Goal: Task Accomplishment & Management: Manage account settings

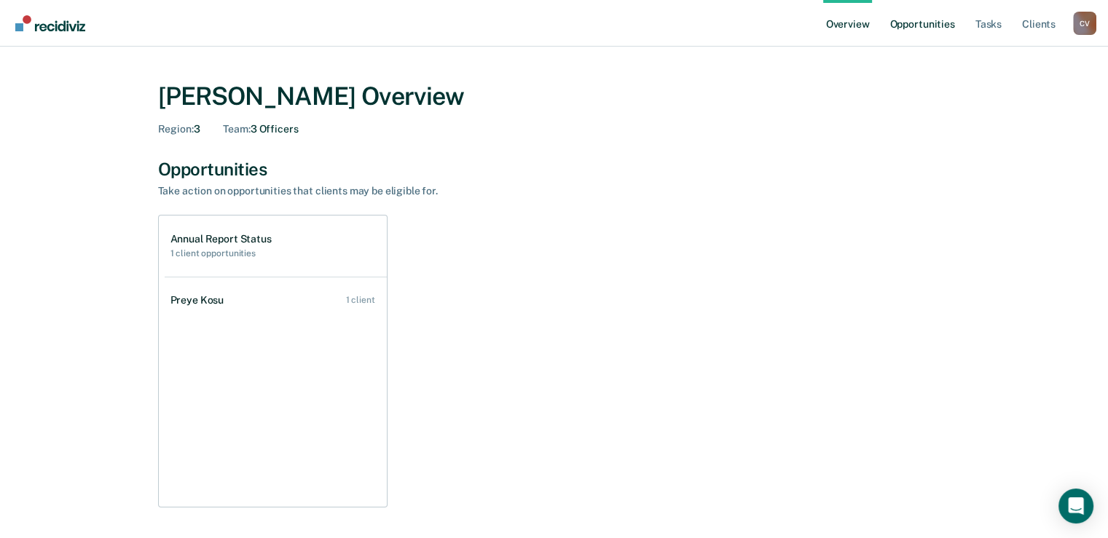
click at [922, 32] on link "Opportunities" at bounding box center [922, 23] width 71 height 47
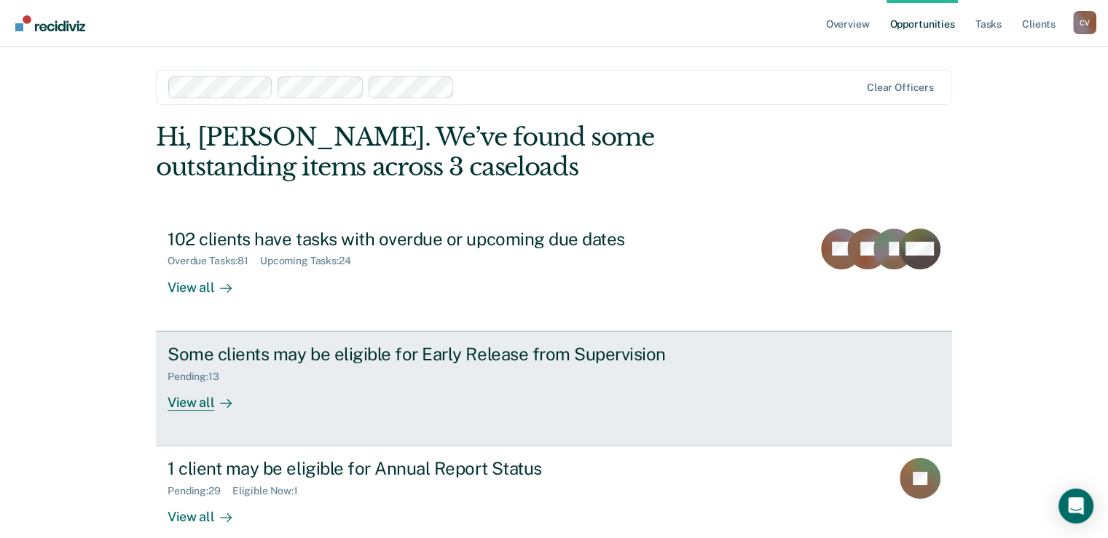
scroll to position [22, 0]
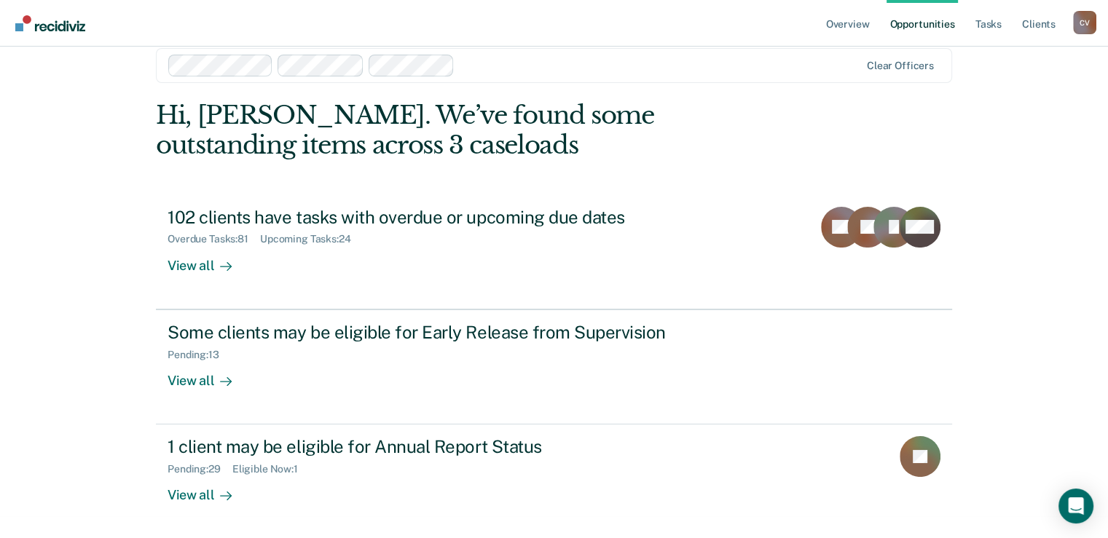
drag, startPoint x: 213, startPoint y: 351, endPoint x: 44, endPoint y: 321, distance: 171.8
click at [44, 321] on div "Overview Opportunities Tasks Client s [PERSON_NAME] C V Profile How it works Lo…" at bounding box center [554, 247] width 1108 height 538
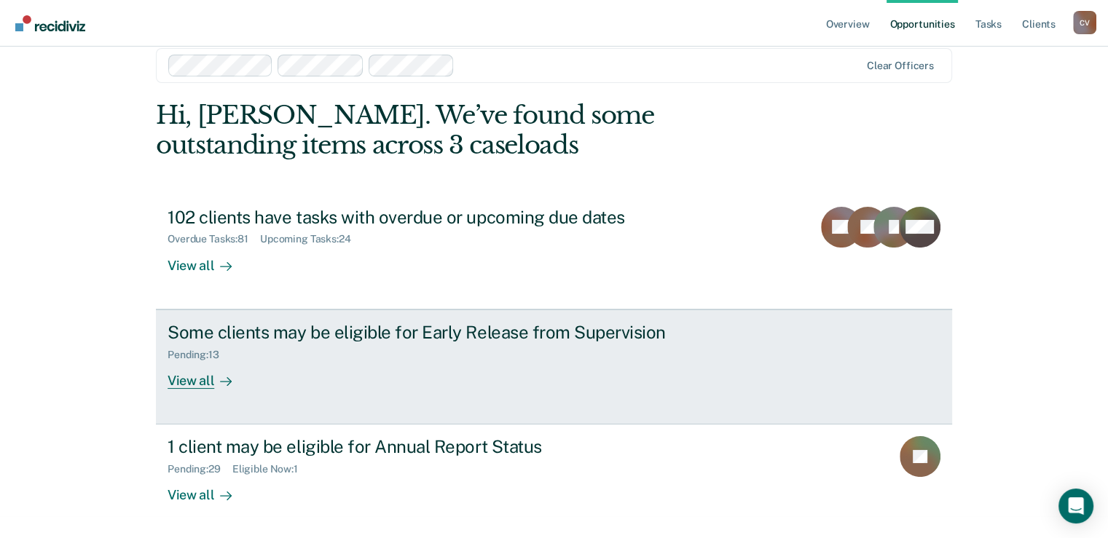
click at [221, 356] on div "Pending : 13" at bounding box center [199, 355] width 63 height 12
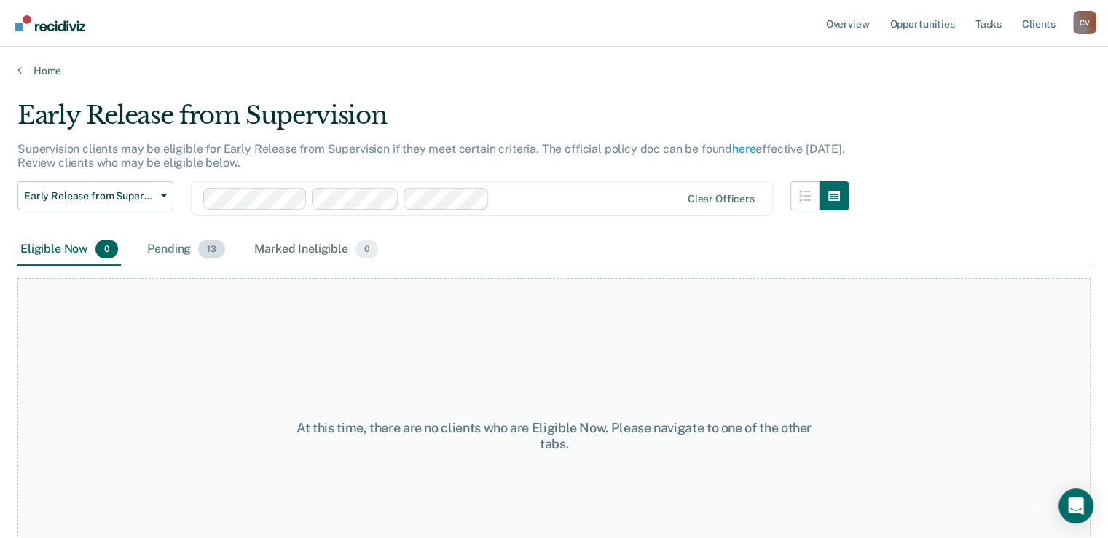
click at [176, 251] on div "Pending 13" at bounding box center [186, 250] width 84 height 32
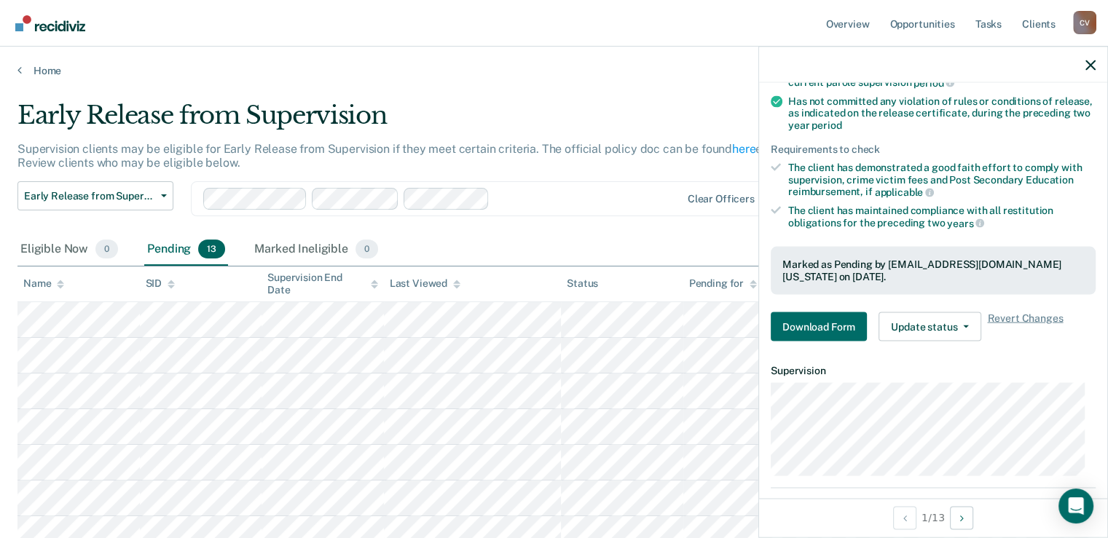
scroll to position [219, 0]
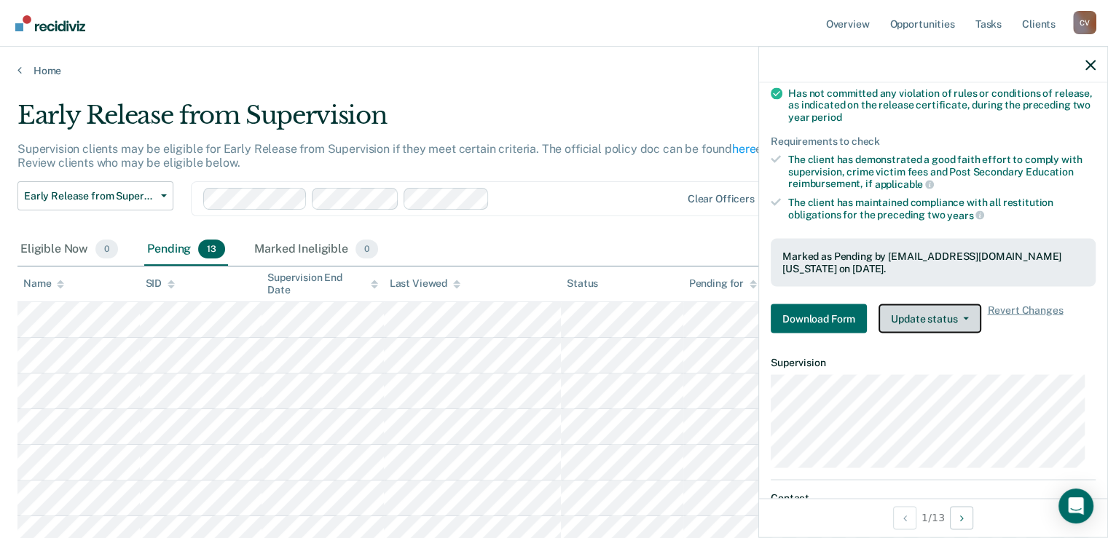
click at [935, 316] on button "Update status" at bounding box center [930, 318] width 103 height 29
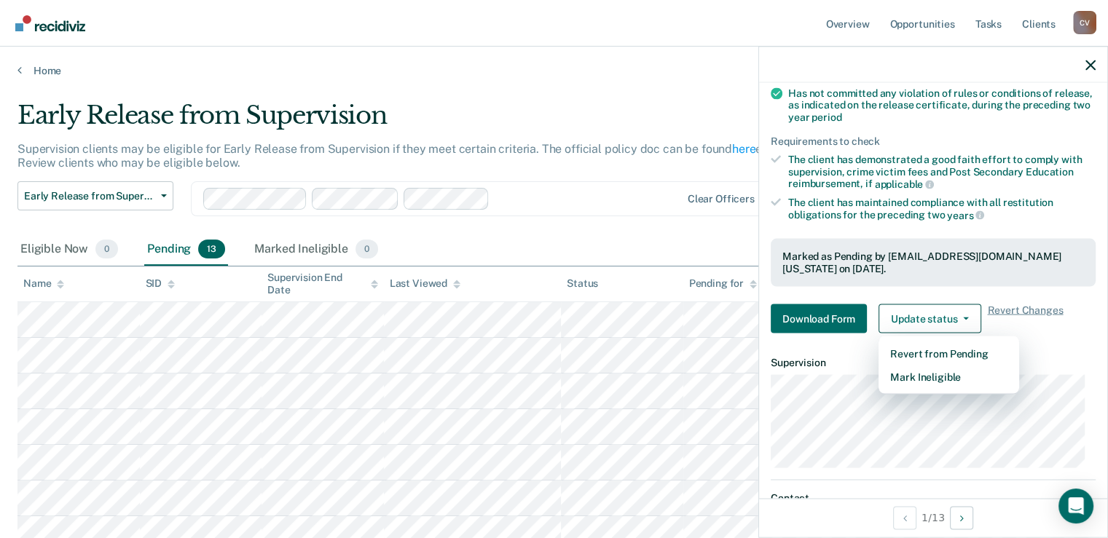
click at [571, 85] on main "Early Release from Supervision Supervision clients may be eligible for Early Re…" at bounding box center [554, 472] width 1108 height 790
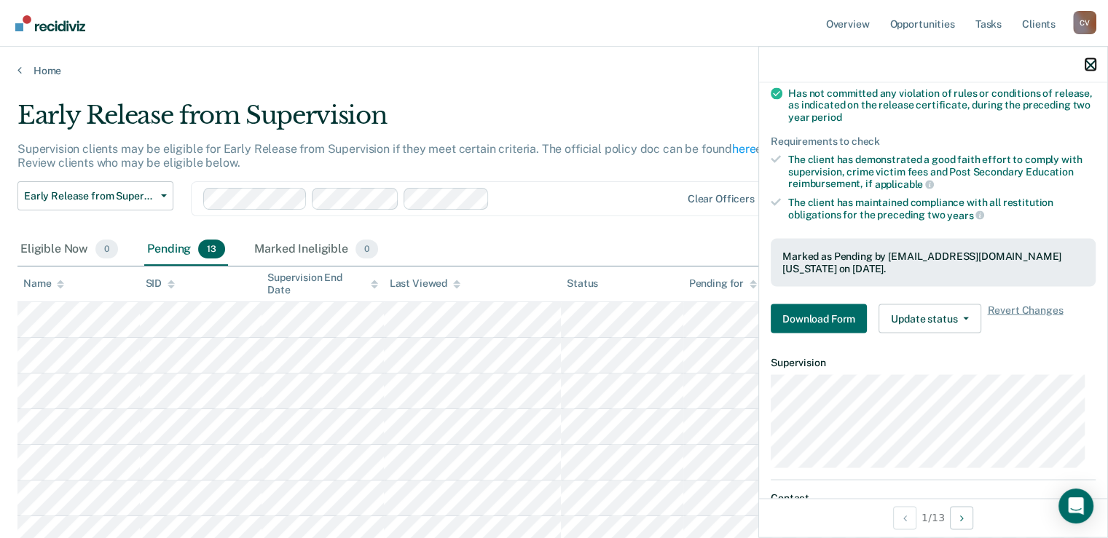
click at [1093, 65] on icon "button" at bounding box center [1091, 65] width 10 height 10
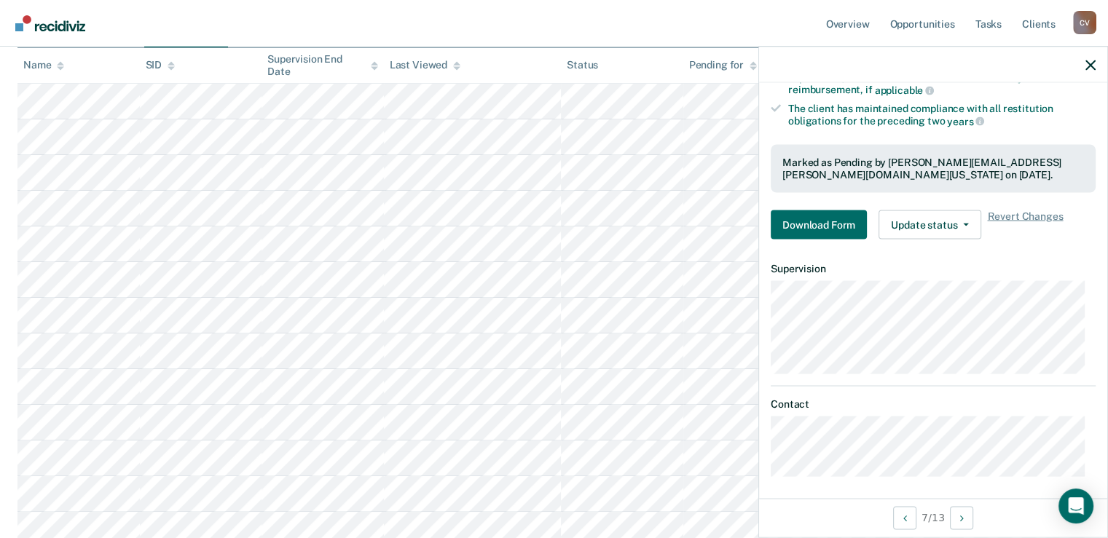
scroll to position [315, 0]
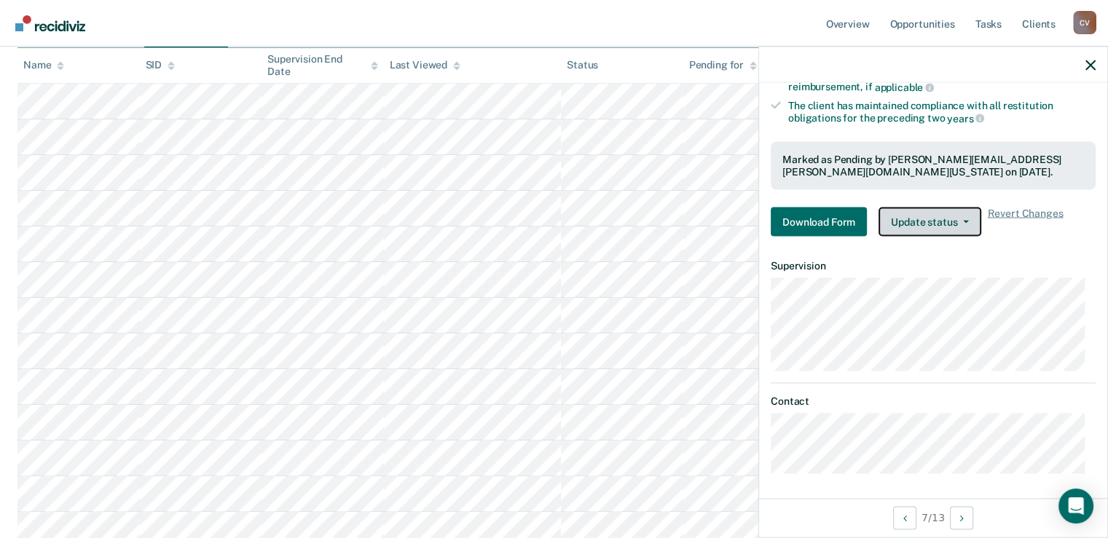
click at [913, 219] on button "Update status" at bounding box center [930, 221] width 103 height 29
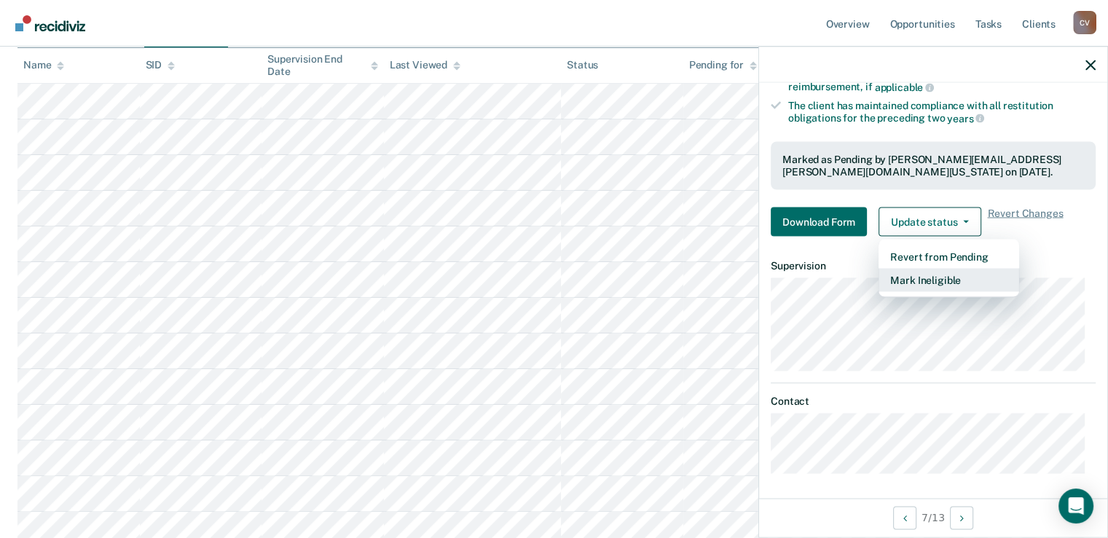
click at [903, 272] on button "Mark Ineligible" at bounding box center [949, 279] width 141 height 23
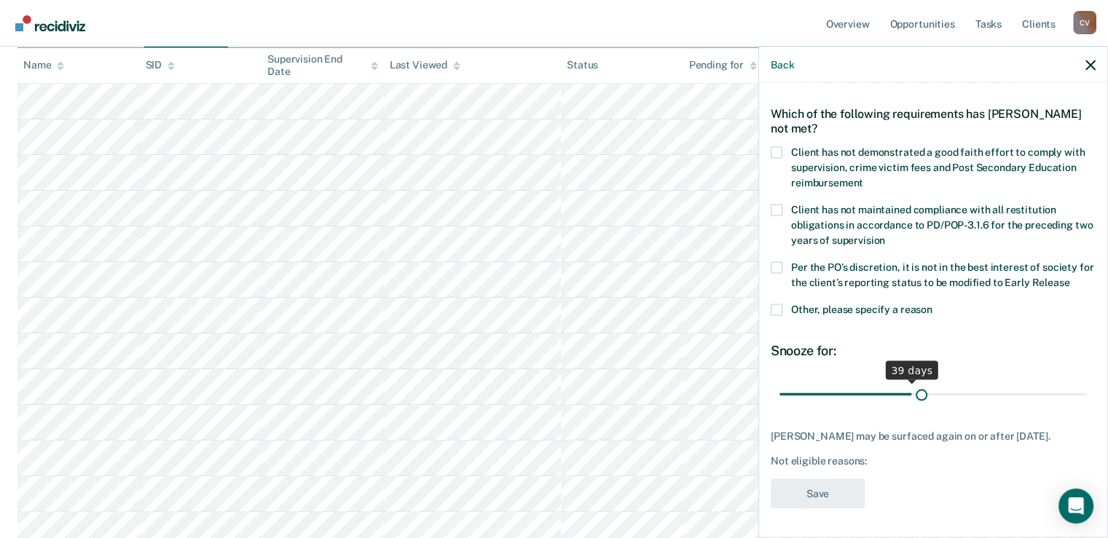
scroll to position [58, 0]
drag, startPoint x: 877, startPoint y: 380, endPoint x: 1080, endPoint y: 385, distance: 203.3
type input "90"
click at [1080, 385] on input "range" at bounding box center [933, 394] width 307 height 25
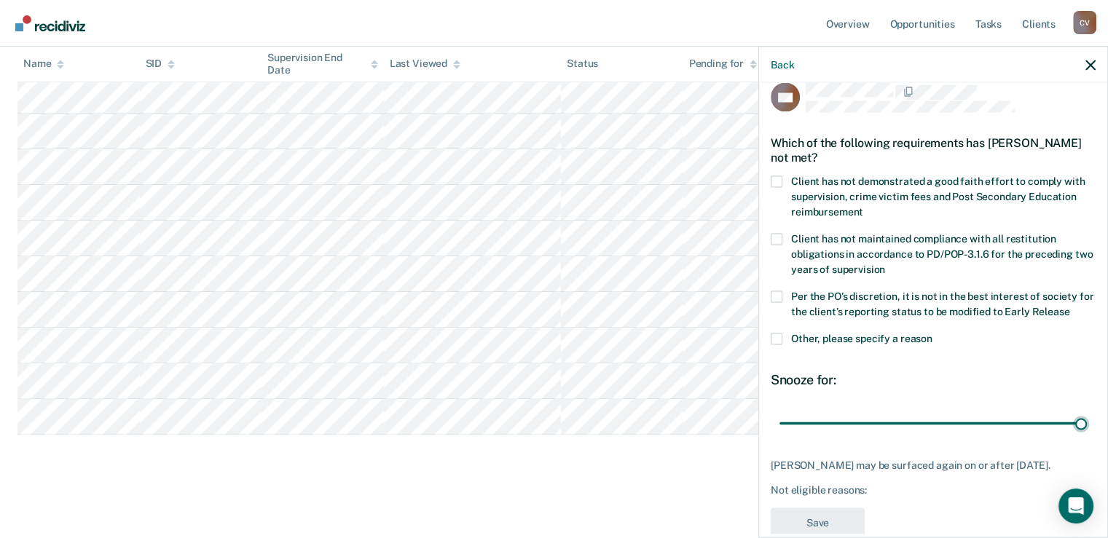
scroll to position [0, 0]
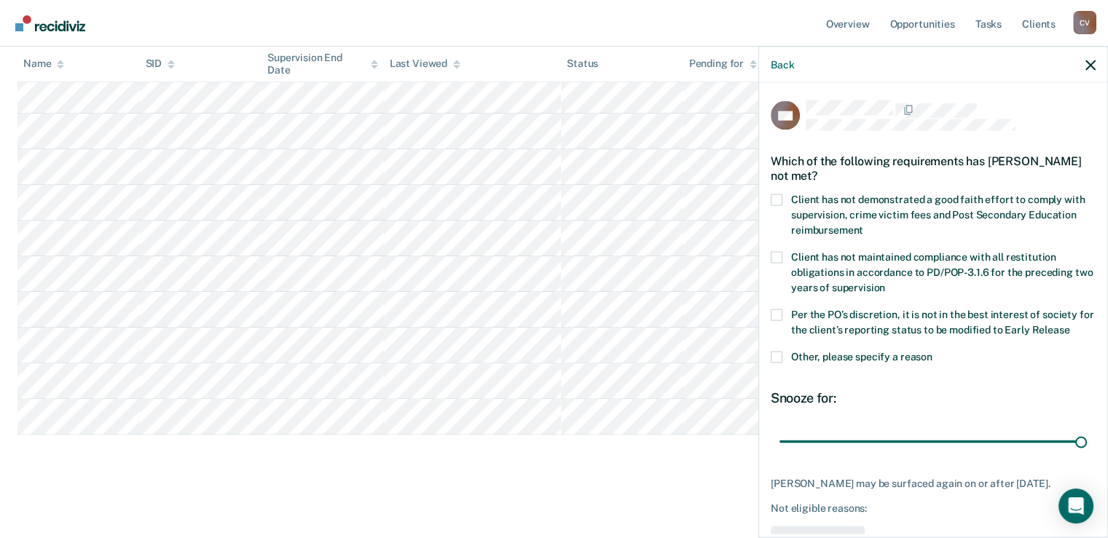
click at [780, 196] on span at bounding box center [777, 200] width 12 height 12
click at [863, 224] on input "Client has not demonstrated a good faith effort to comply with supervision, cri…" at bounding box center [863, 224] width 0 height 0
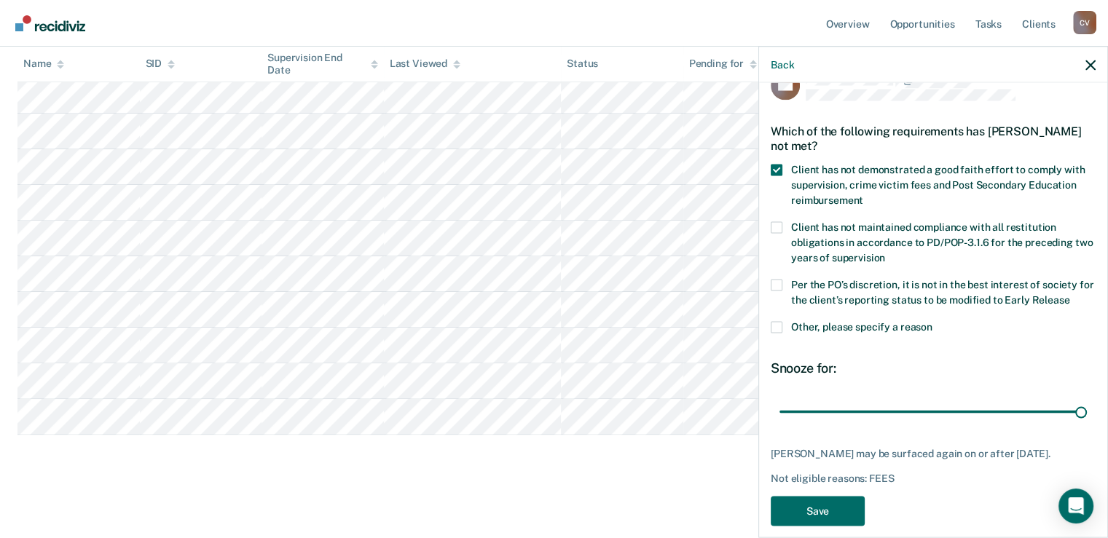
scroll to position [58, 0]
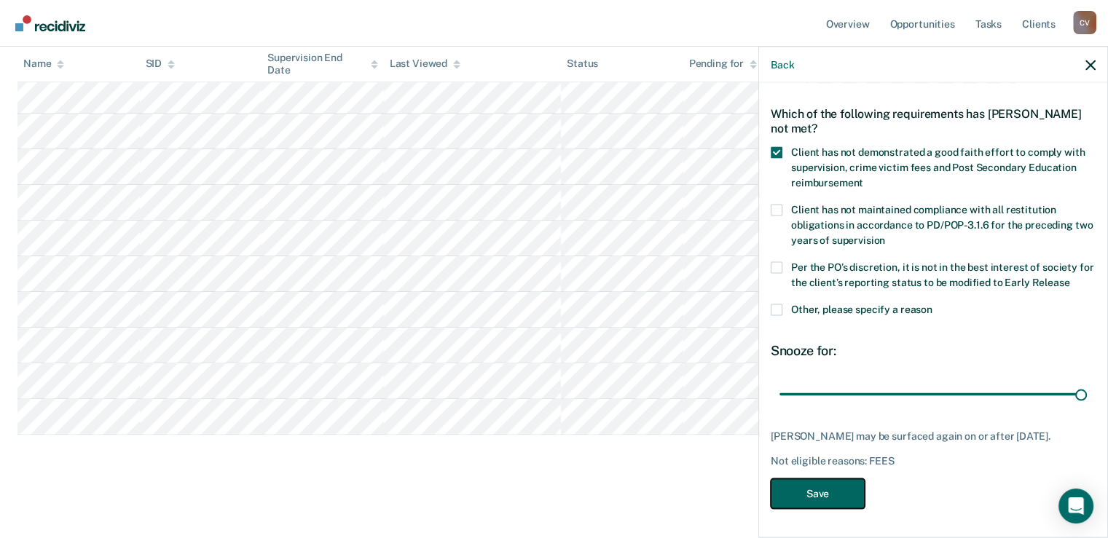
click at [836, 493] on button "Save" at bounding box center [818, 494] width 94 height 30
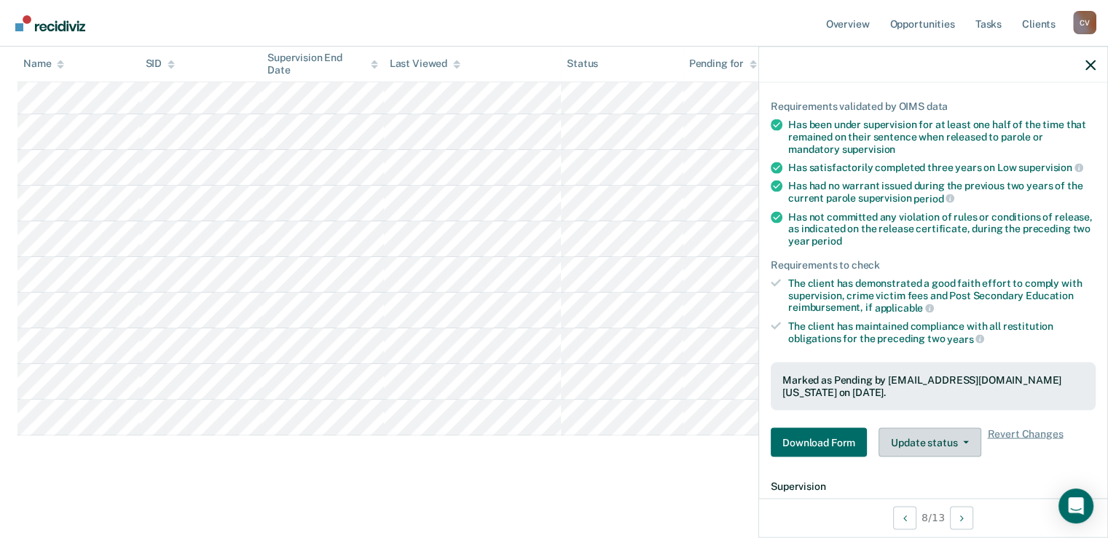
scroll to position [130, 0]
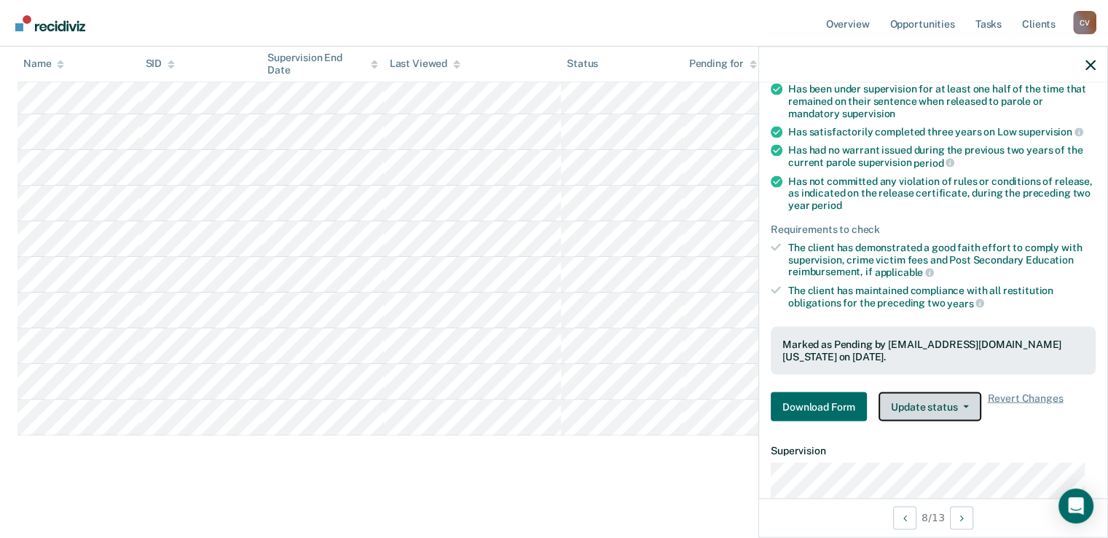
click at [909, 409] on button "Update status" at bounding box center [930, 406] width 103 height 29
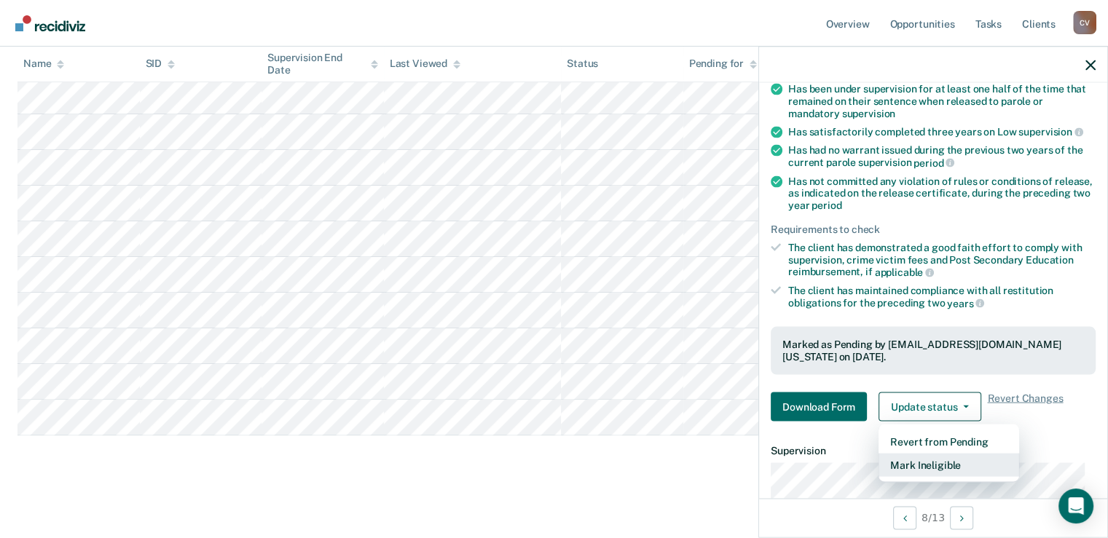
click at [900, 458] on button "Mark Ineligible" at bounding box center [949, 464] width 141 height 23
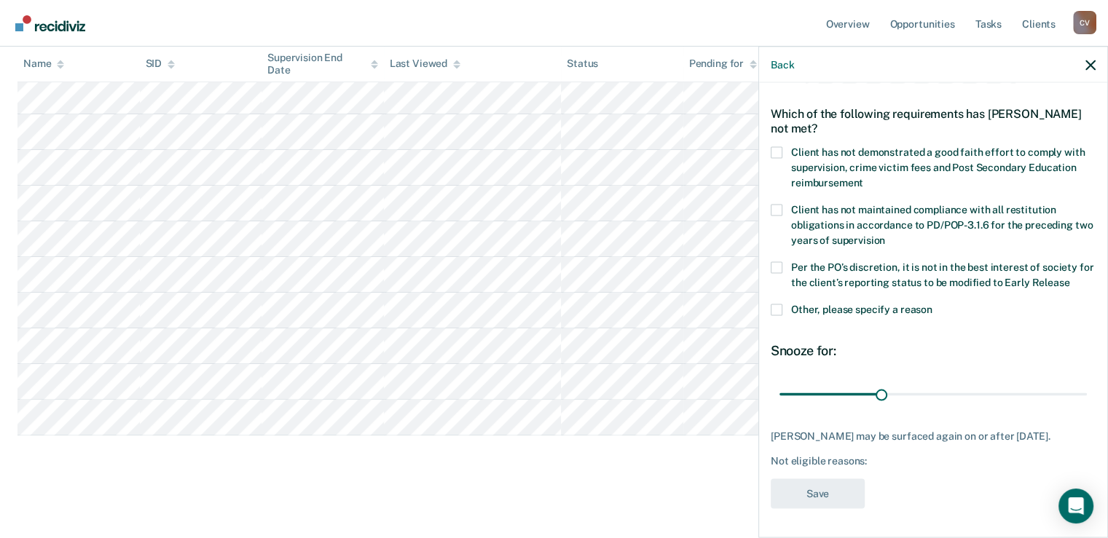
click at [775, 146] on span at bounding box center [777, 152] width 12 height 12
click at [863, 177] on input "Client has not demonstrated a good faith effort to comply with supervision, cri…" at bounding box center [863, 177] width 0 height 0
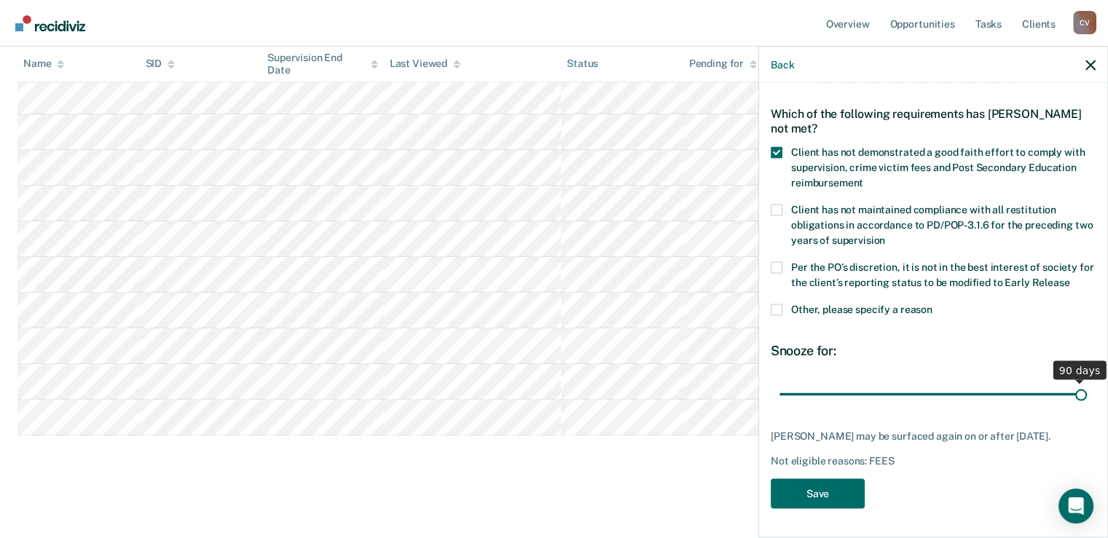
drag, startPoint x: 874, startPoint y: 382, endPoint x: 1083, endPoint y: 387, distance: 209.1
type input "90"
click at [1087, 388] on input "range" at bounding box center [933, 394] width 307 height 25
click at [824, 496] on button "Save" at bounding box center [818, 494] width 94 height 30
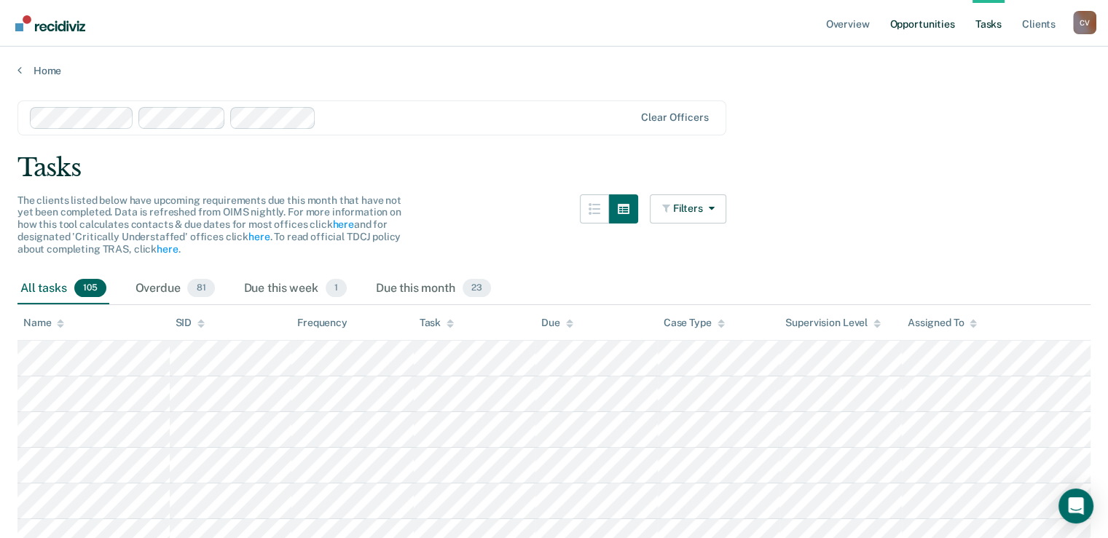
click at [919, 23] on link "Opportunities" at bounding box center [922, 23] width 71 height 47
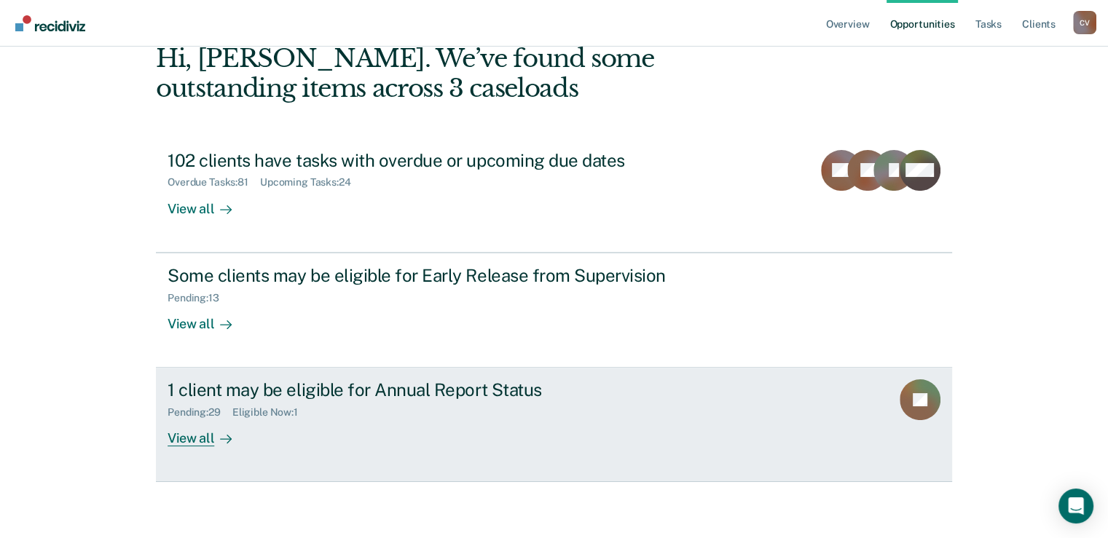
scroll to position [80, 0]
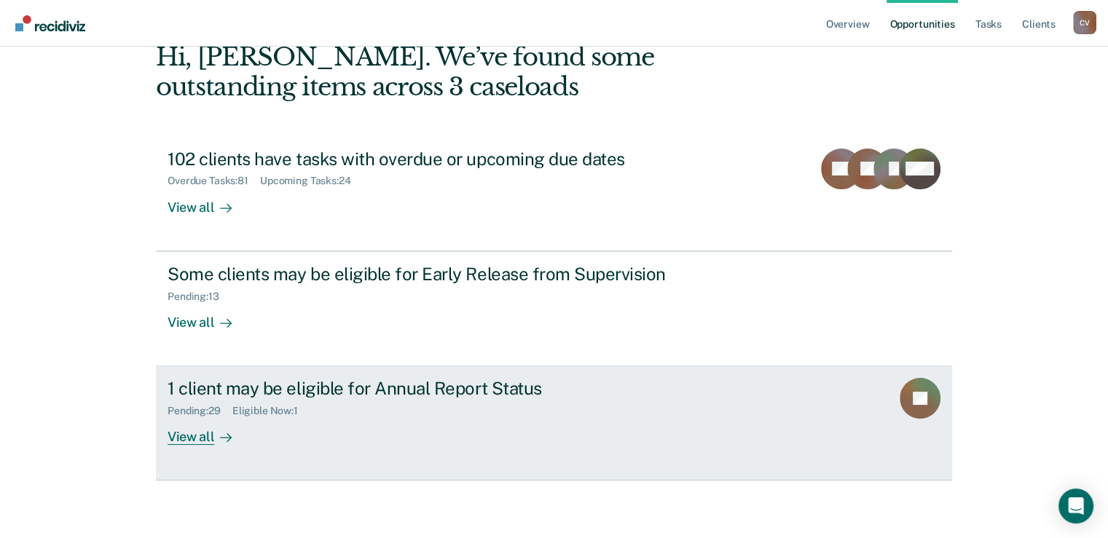
click at [280, 405] on div "Eligible Now : 1" at bounding box center [270, 411] width 77 height 12
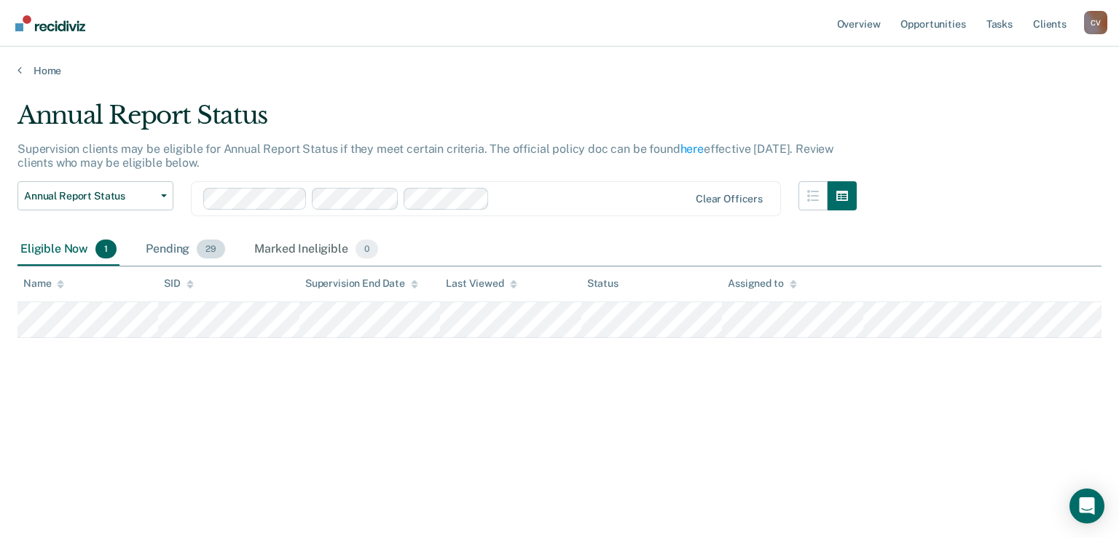
click at [166, 246] on div "Pending 29" at bounding box center [185, 250] width 85 height 32
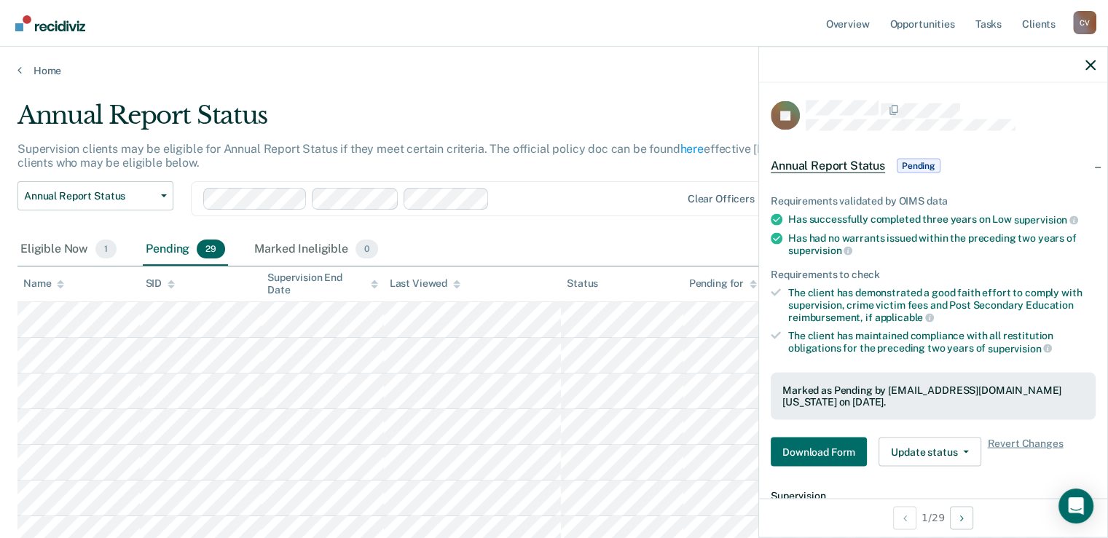
click at [642, 213] on div "Clear officers" at bounding box center [482, 198] width 582 height 35
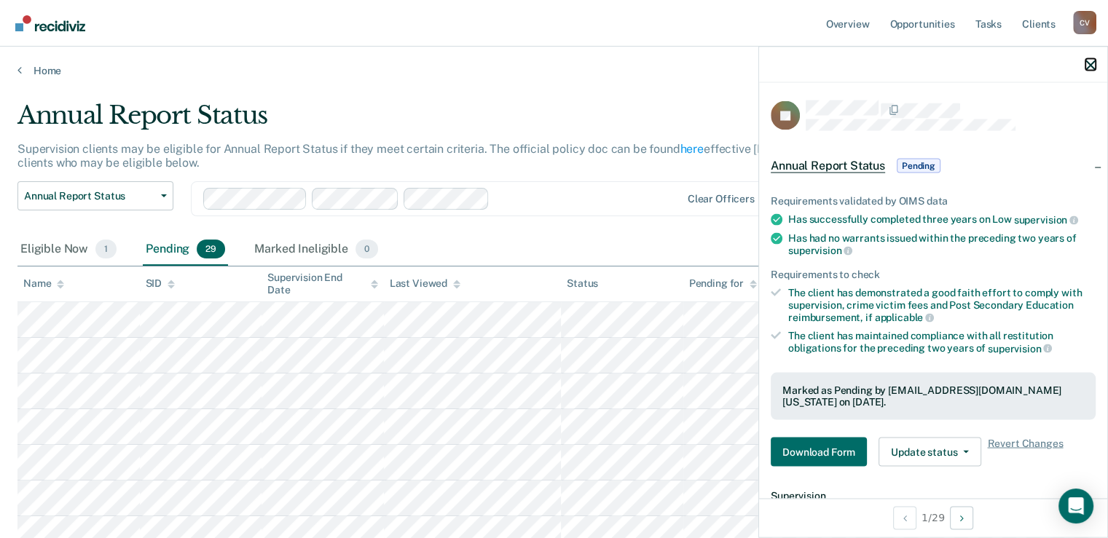
click at [1088, 62] on icon "button" at bounding box center [1091, 65] width 10 height 10
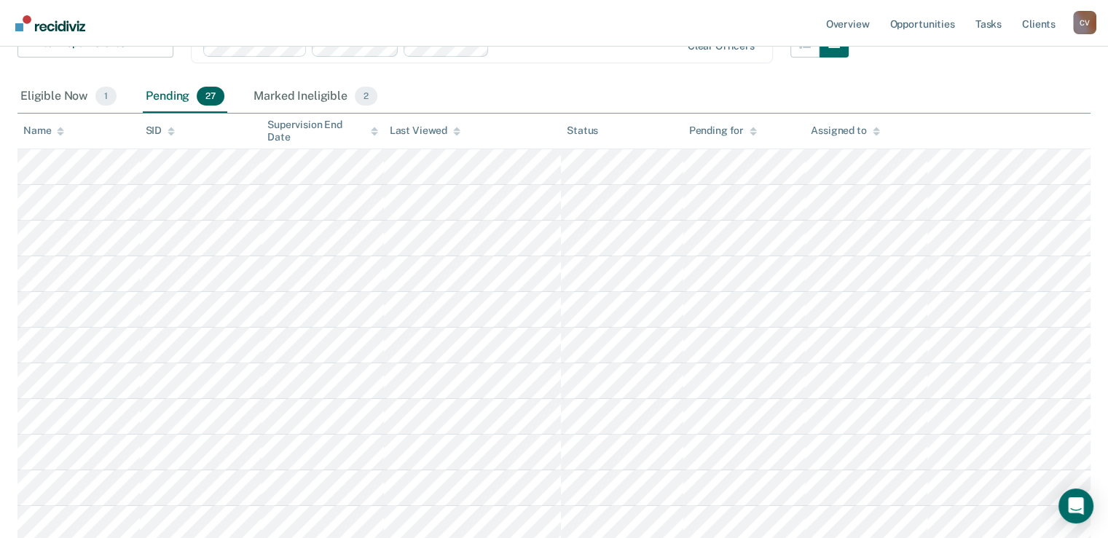
scroll to position [219, 0]
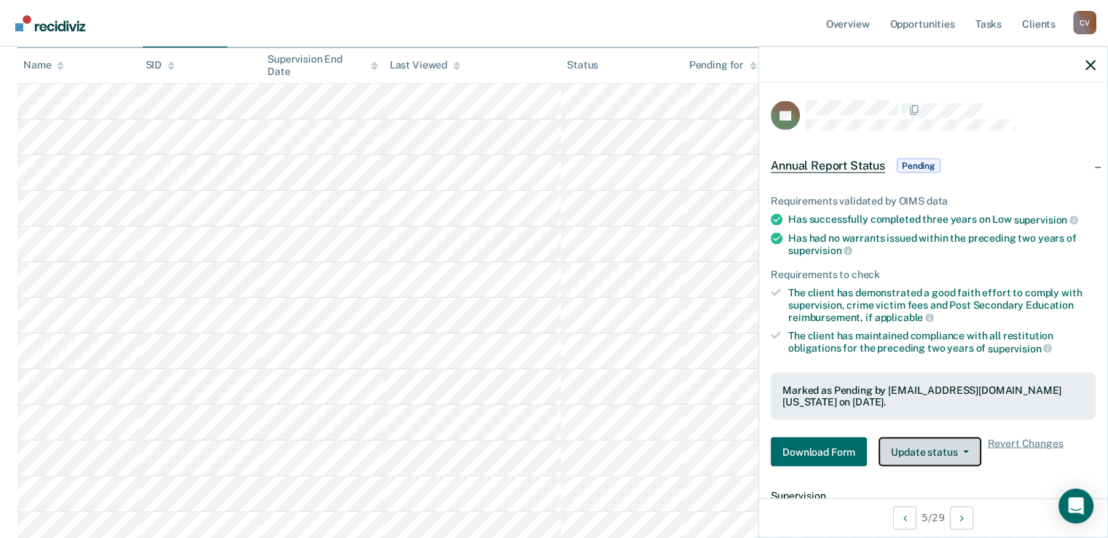
click at [922, 459] on button "Update status" at bounding box center [930, 452] width 103 height 29
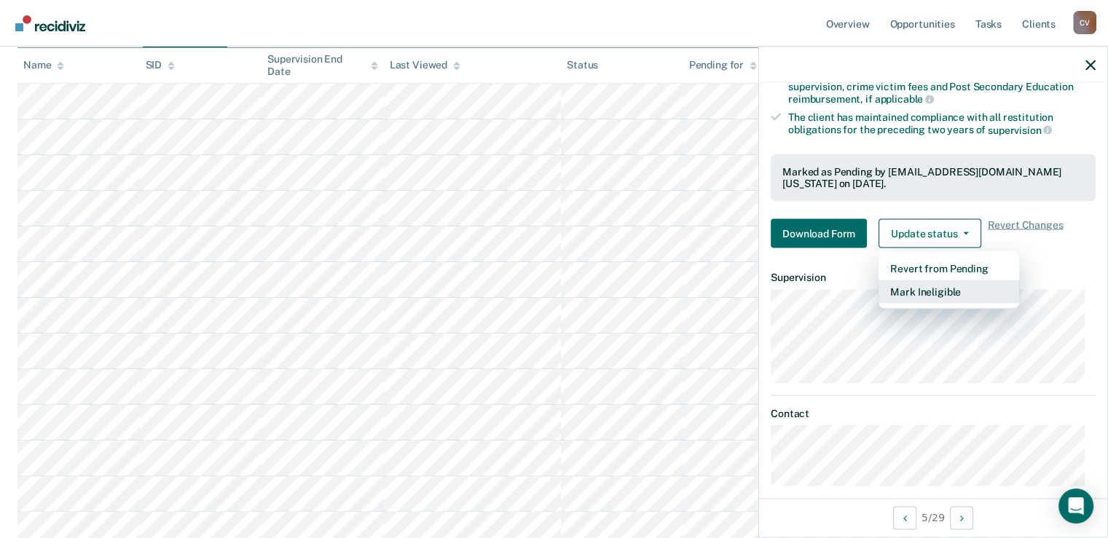
click at [903, 293] on button "Mark Ineligible" at bounding box center [949, 291] width 141 height 23
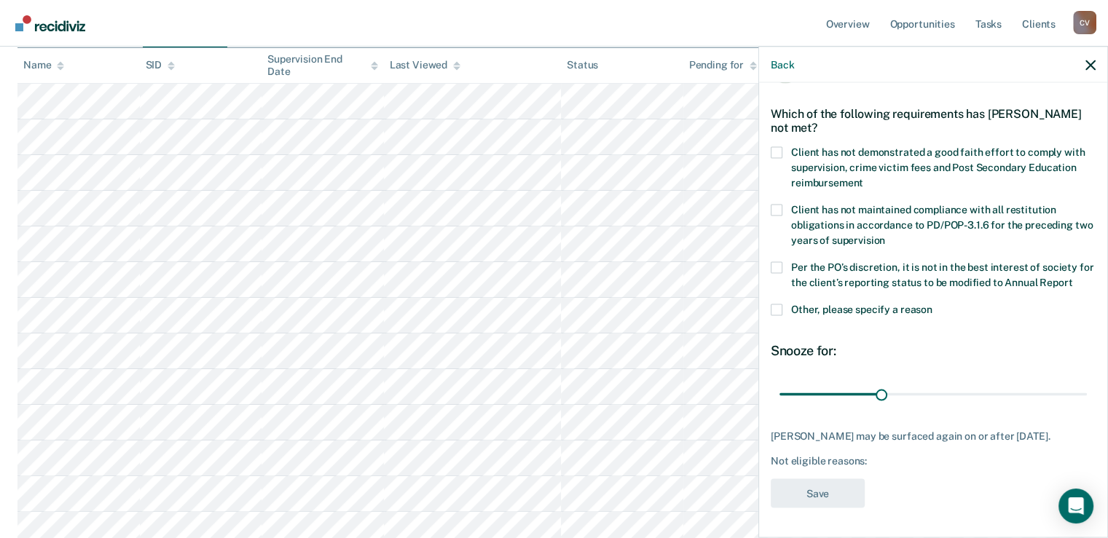
scroll to position [73, 0]
drag, startPoint x: 878, startPoint y: 384, endPoint x: 1099, endPoint y: 374, distance: 221.0
type input "90"
click at [1087, 382] on input "range" at bounding box center [933, 394] width 307 height 25
click at [776, 146] on span at bounding box center [777, 152] width 12 height 12
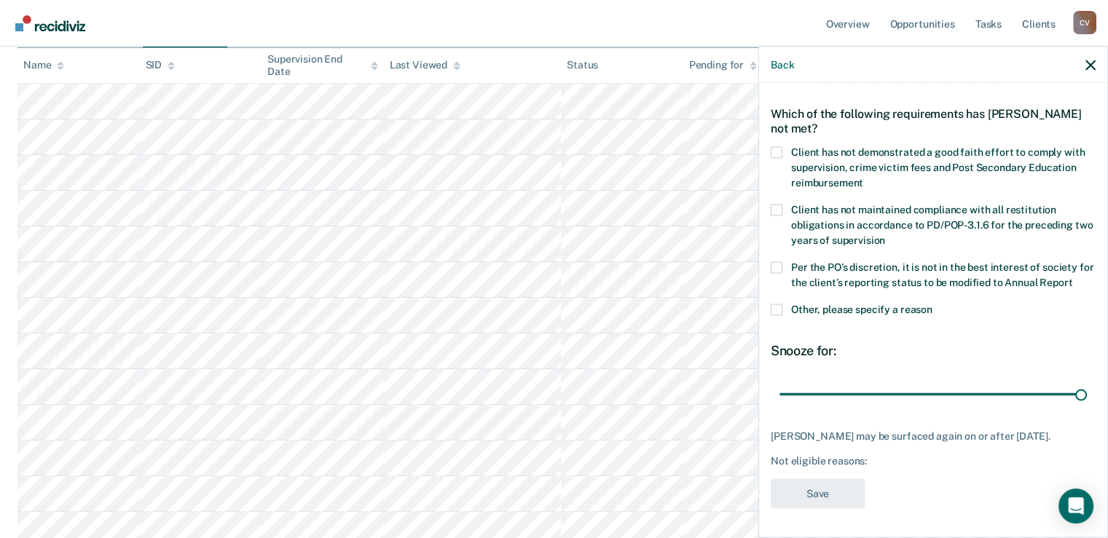
click at [863, 177] on input "Client has not demonstrated a good faith effort to comply with supervision, cri…" at bounding box center [863, 177] width 0 height 0
click at [836, 490] on button "Save" at bounding box center [818, 494] width 94 height 30
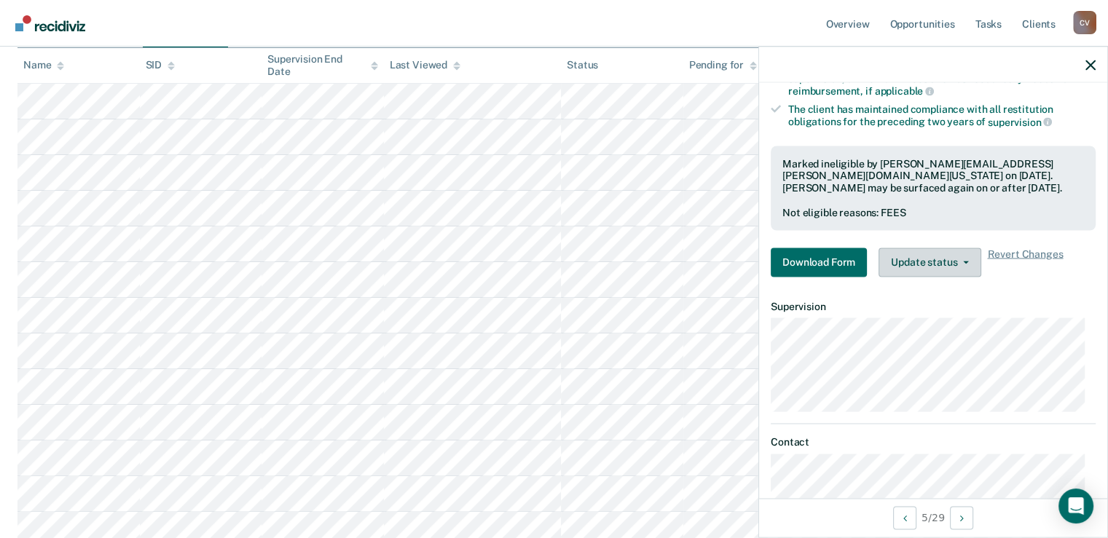
scroll to position [267, 0]
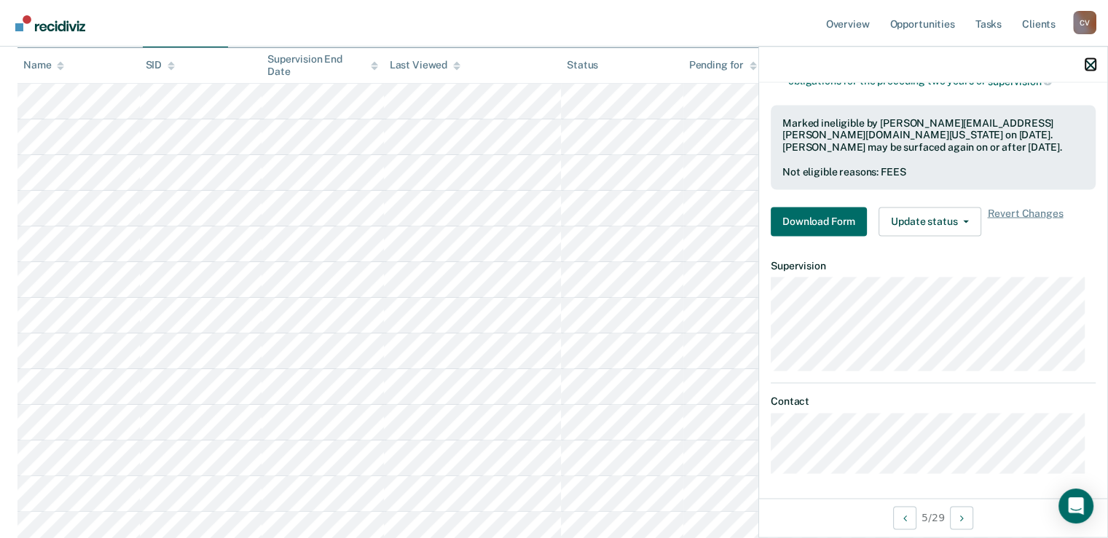
click at [1093, 66] on icon "button" at bounding box center [1091, 65] width 10 height 10
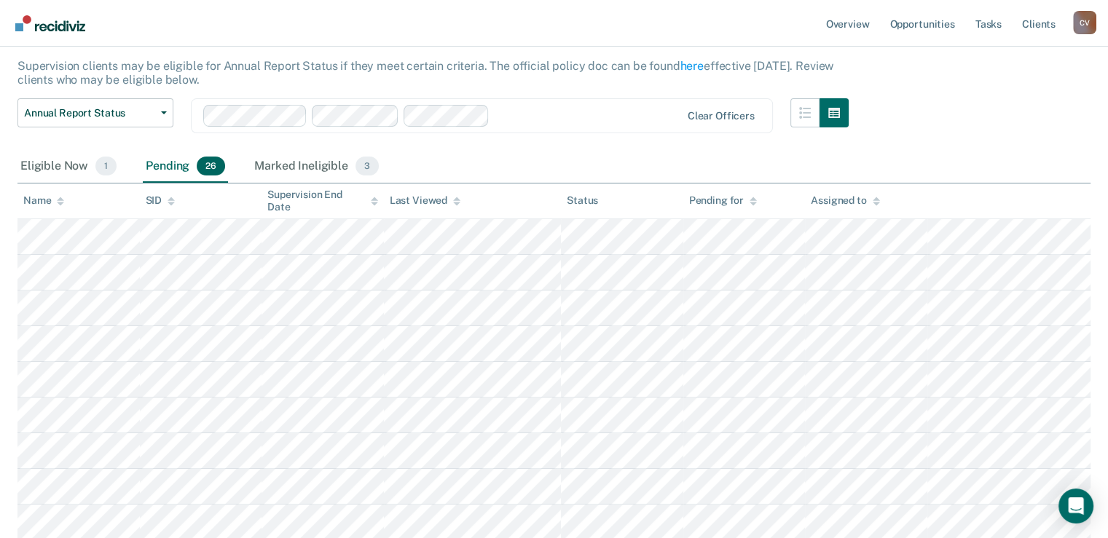
scroll to position [67, 0]
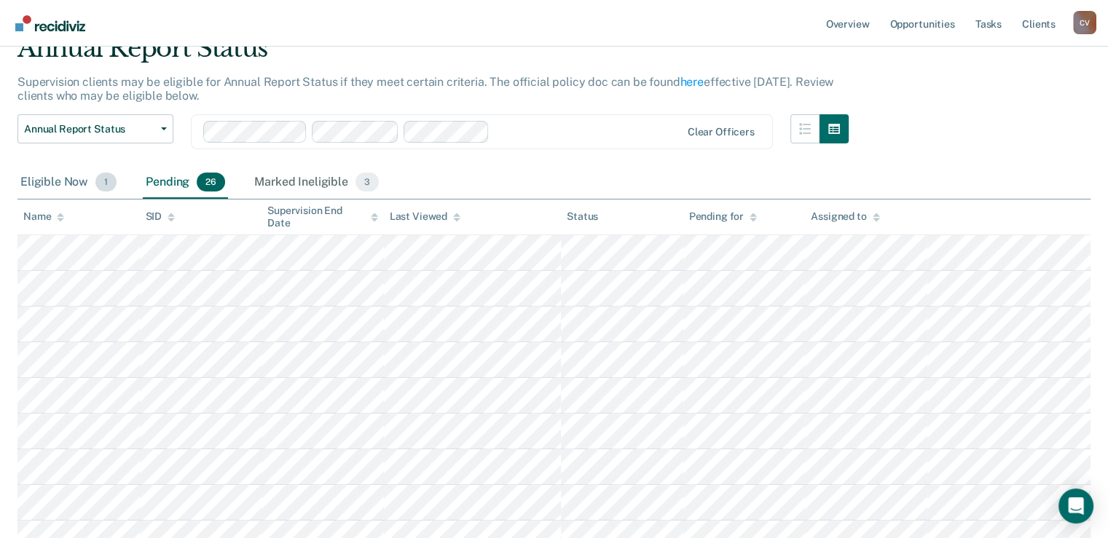
click at [40, 180] on div "Eligible Now 1" at bounding box center [68, 183] width 102 height 32
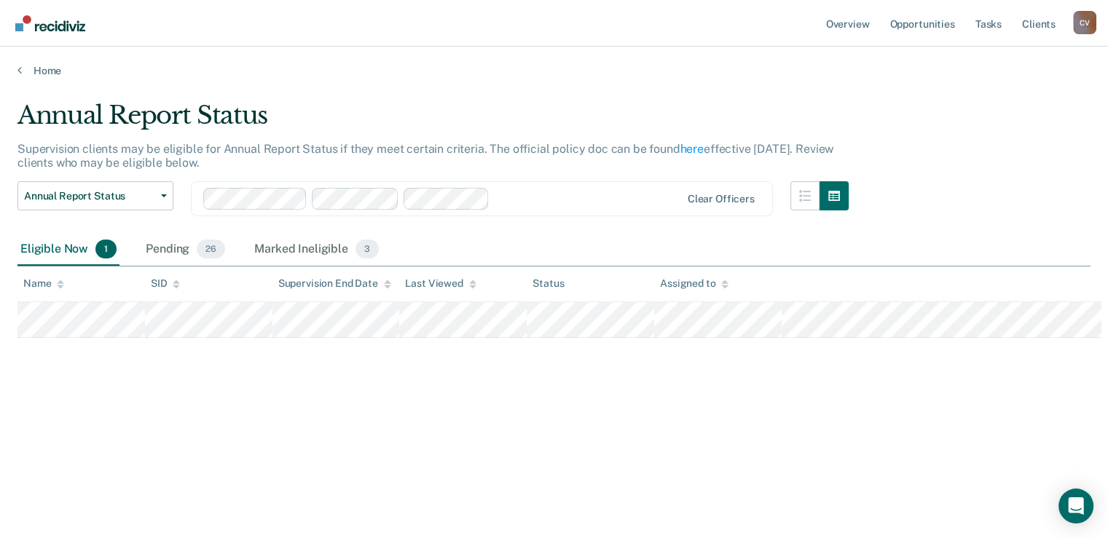
scroll to position [0, 0]
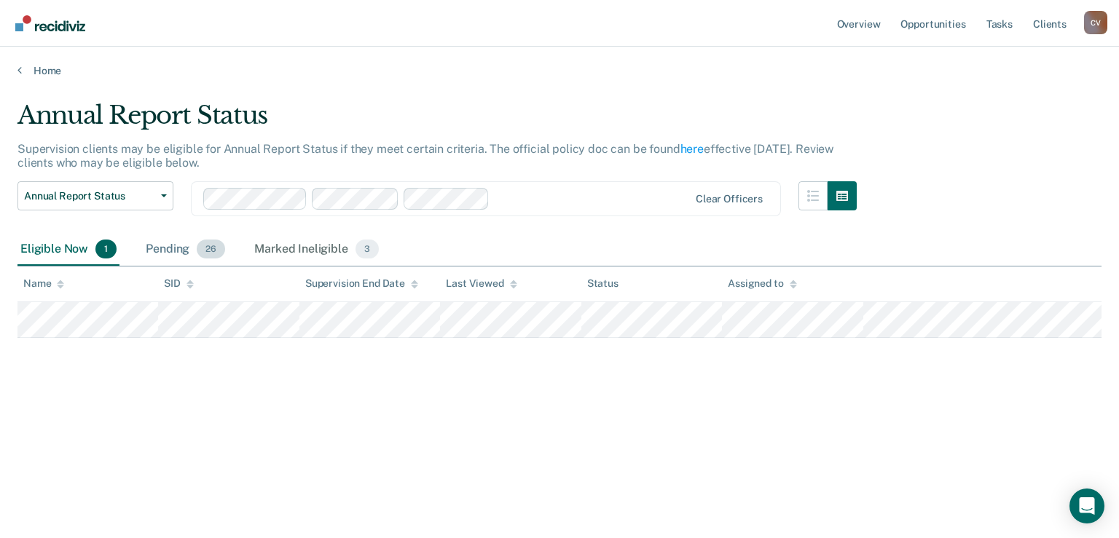
click at [172, 243] on div "Pending 26" at bounding box center [185, 250] width 85 height 32
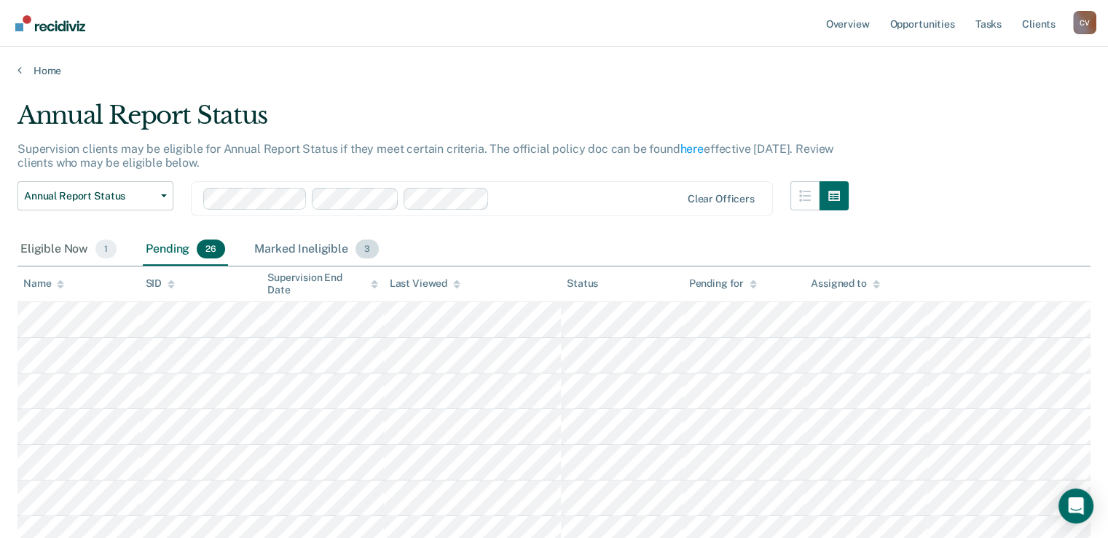
click at [288, 251] on div "Marked Ineligible 3" at bounding box center [316, 250] width 130 height 32
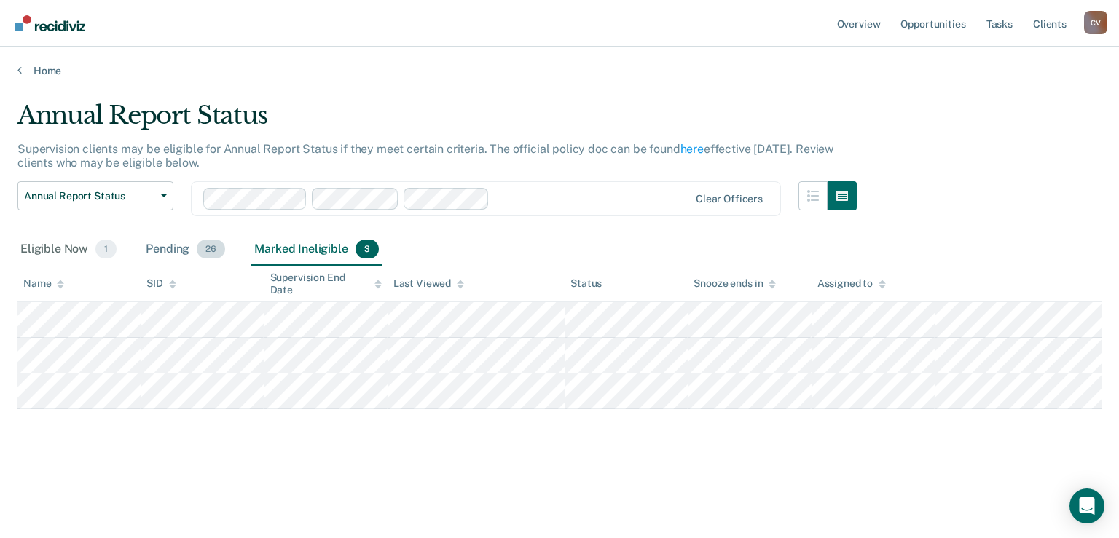
click at [181, 246] on div "Pending 26" at bounding box center [185, 250] width 85 height 32
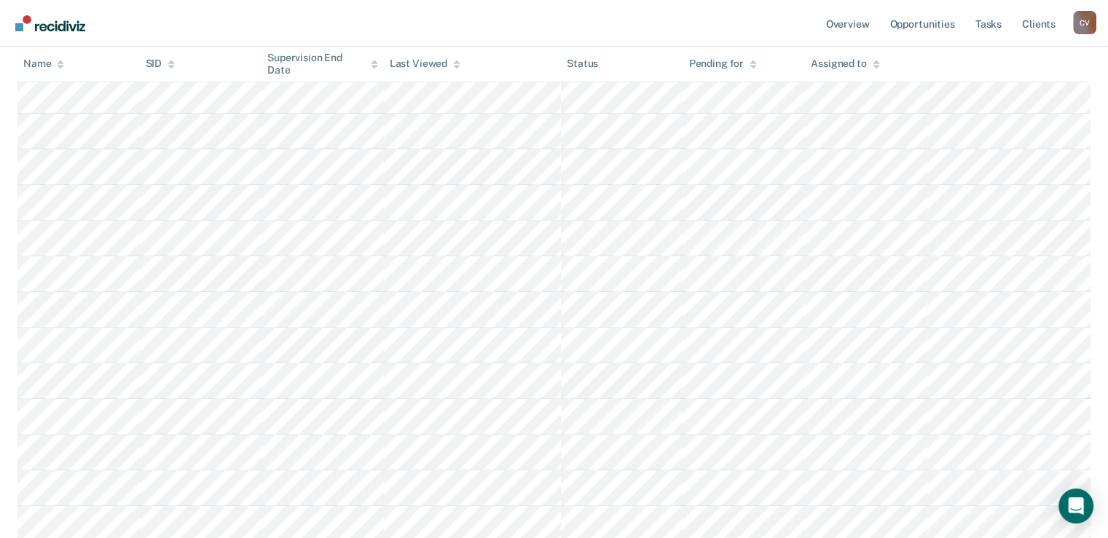
scroll to position [583, 0]
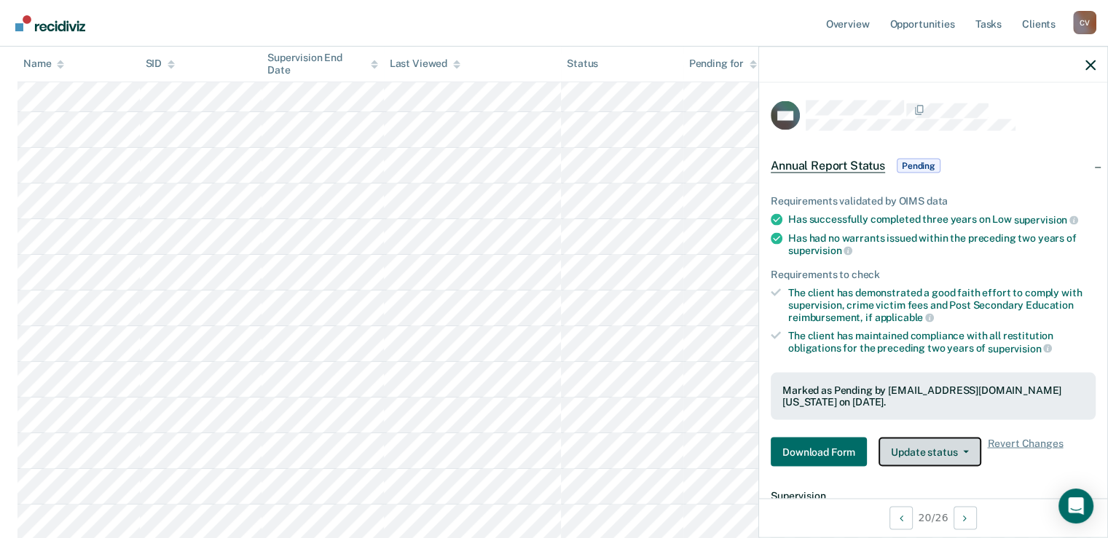
click at [941, 444] on button "Update status" at bounding box center [930, 452] width 103 height 29
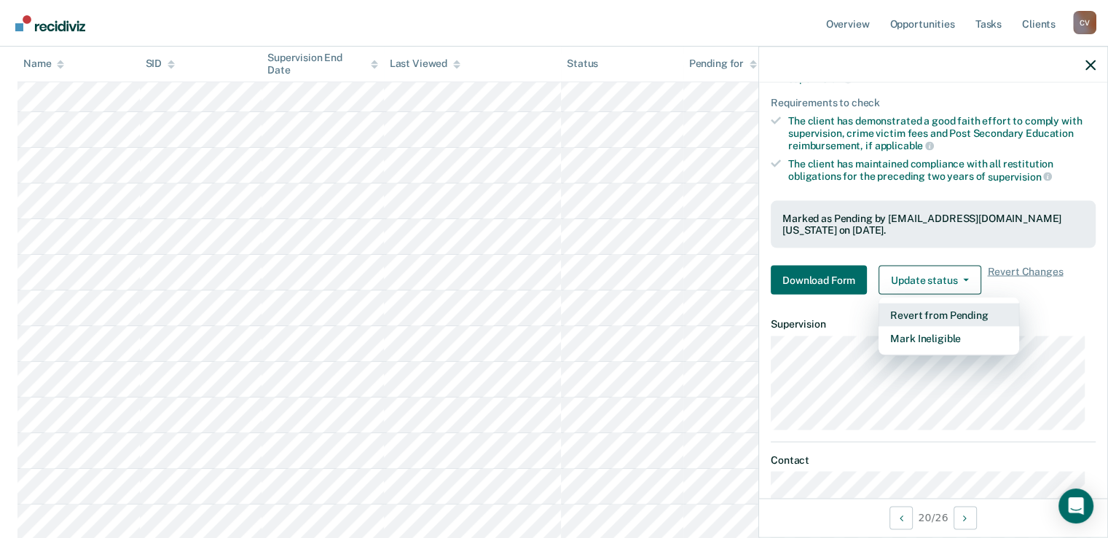
scroll to position [230, 0]
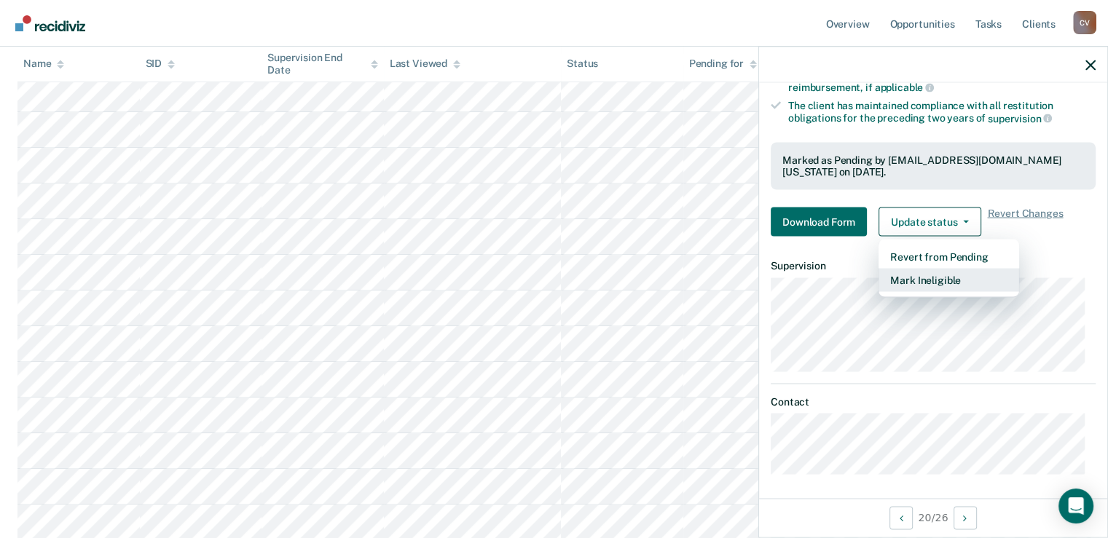
click at [915, 278] on button "Mark Ineligible" at bounding box center [949, 280] width 141 height 23
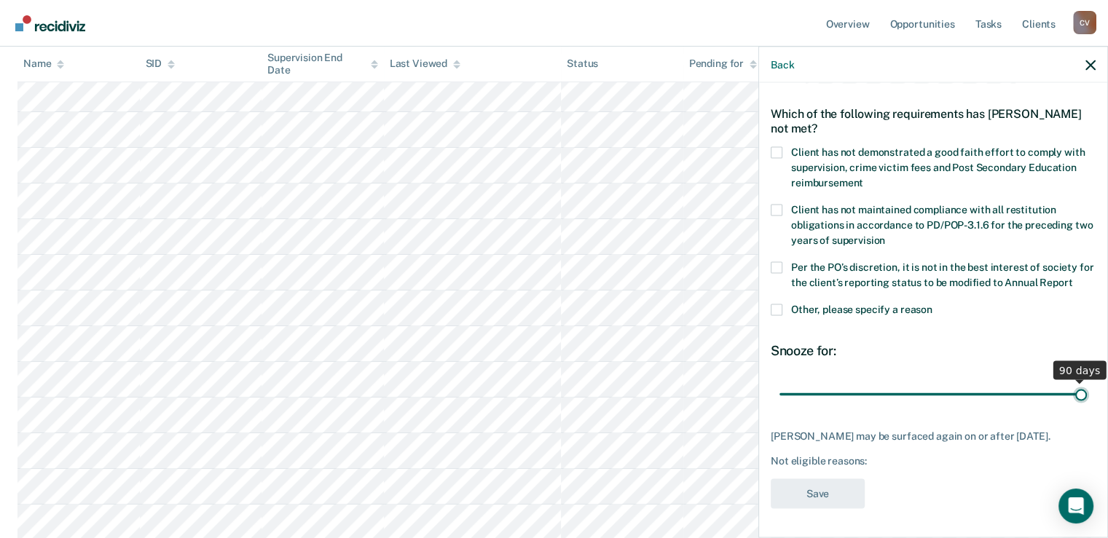
drag, startPoint x: 879, startPoint y: 382, endPoint x: 1178, endPoint y: 382, distance: 299.4
type input "90"
click at [1087, 382] on input "range" at bounding box center [933, 394] width 307 height 25
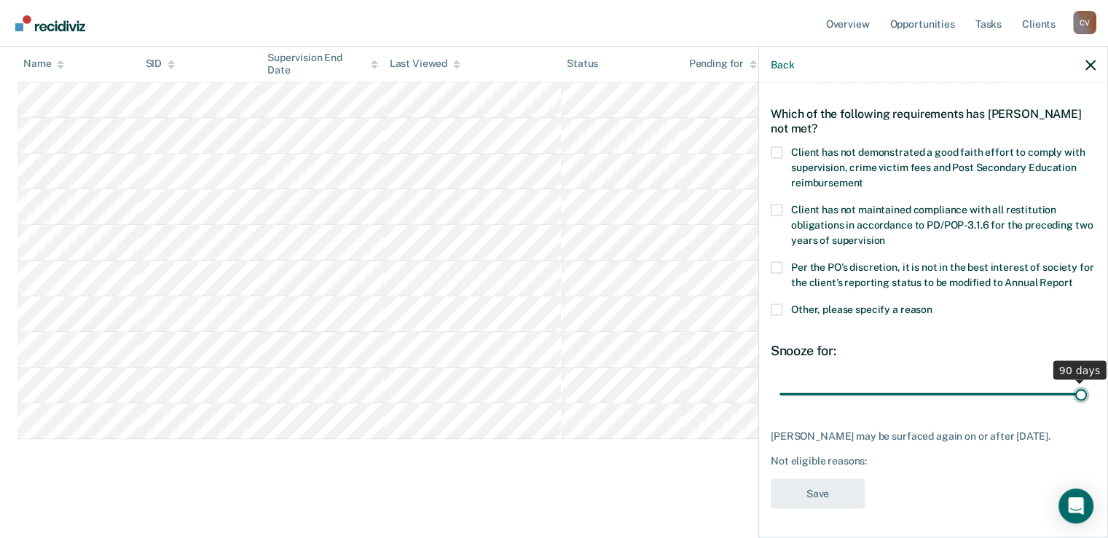
scroll to position [796, 0]
click at [777, 146] on span at bounding box center [777, 152] width 12 height 12
click at [863, 177] on input "Client has not demonstrated a good faith effort to comply with supervision, cri…" at bounding box center [863, 177] width 0 height 0
click at [825, 493] on button "Save" at bounding box center [818, 494] width 94 height 30
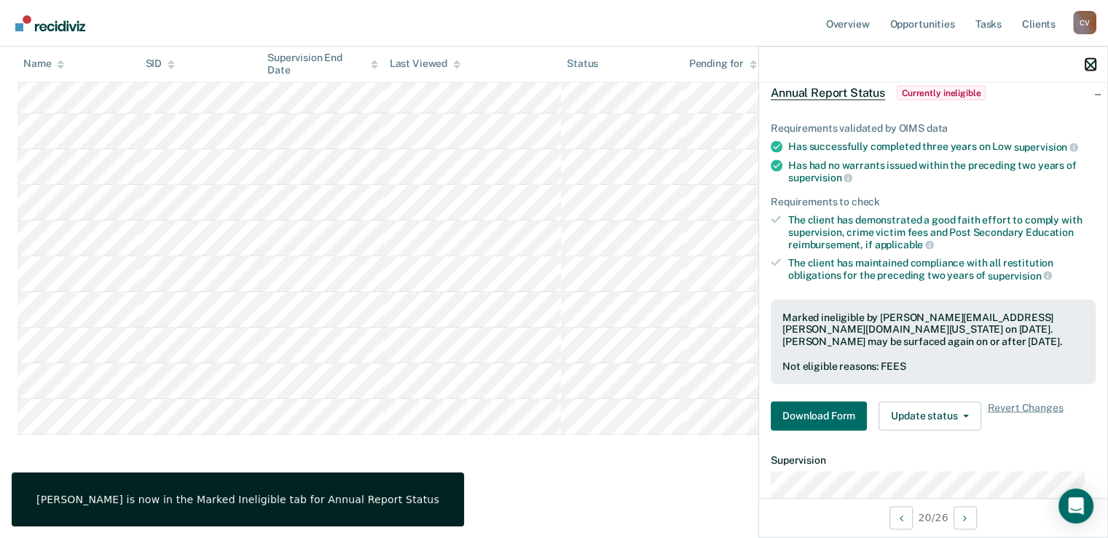
click at [1089, 66] on icon "button" at bounding box center [1091, 65] width 10 height 10
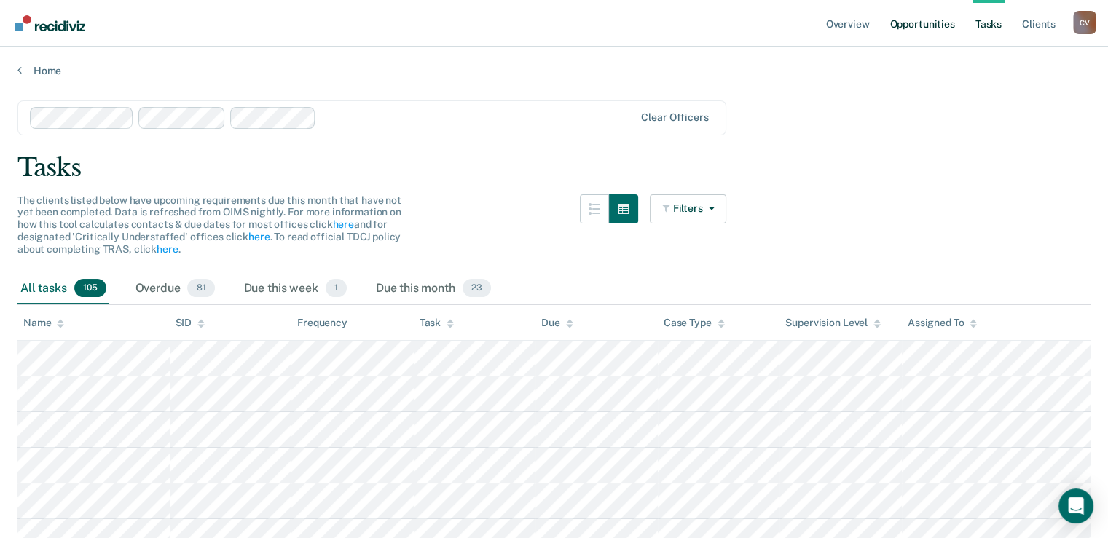
click at [923, 28] on link "Opportunities" at bounding box center [922, 23] width 71 height 47
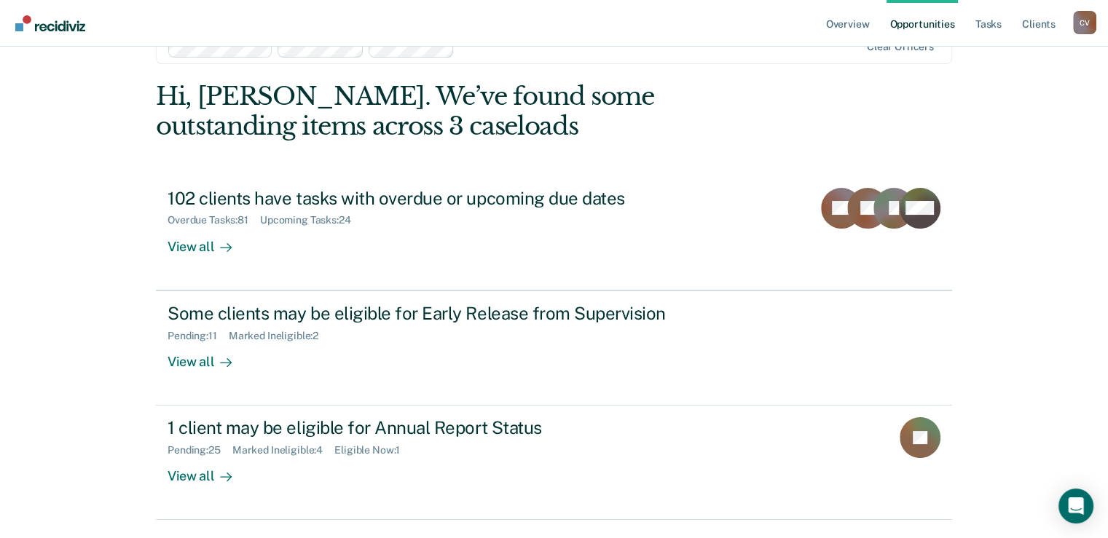
scroll to position [80, 0]
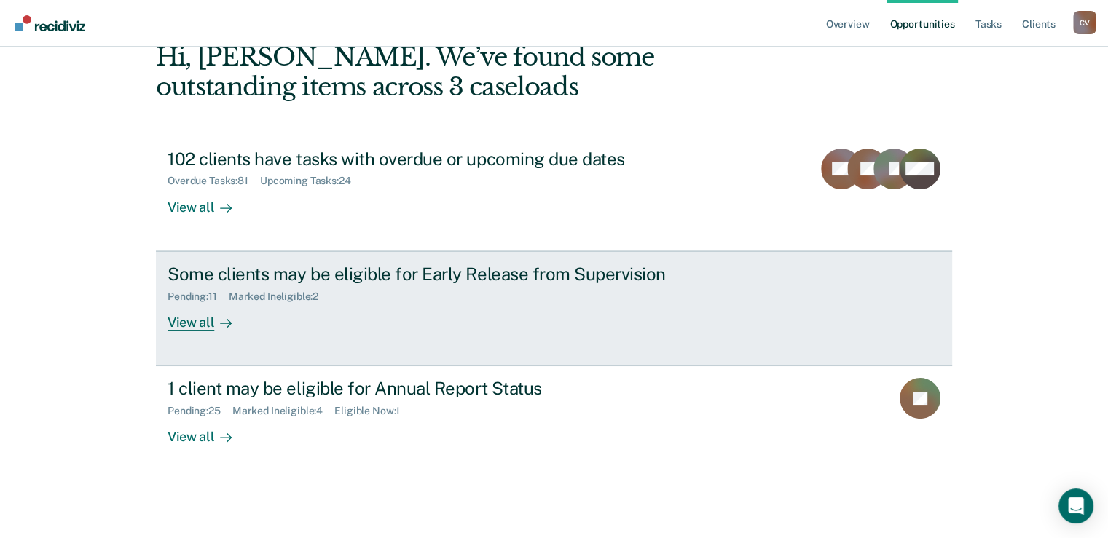
click at [366, 285] on div "Pending : 11 Marked Ineligible : 2" at bounding box center [423, 294] width 511 height 18
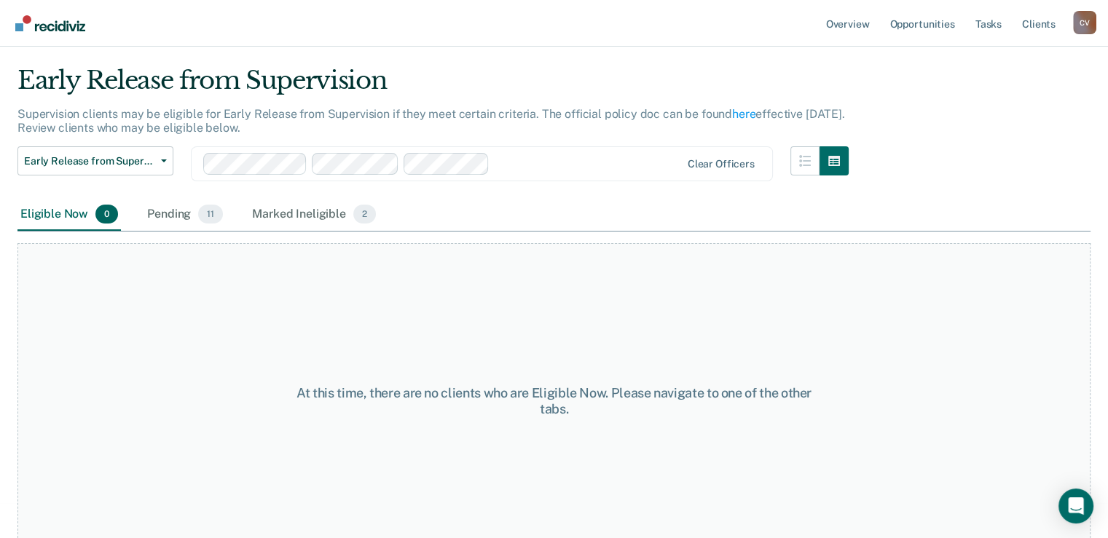
scroll to position [55, 0]
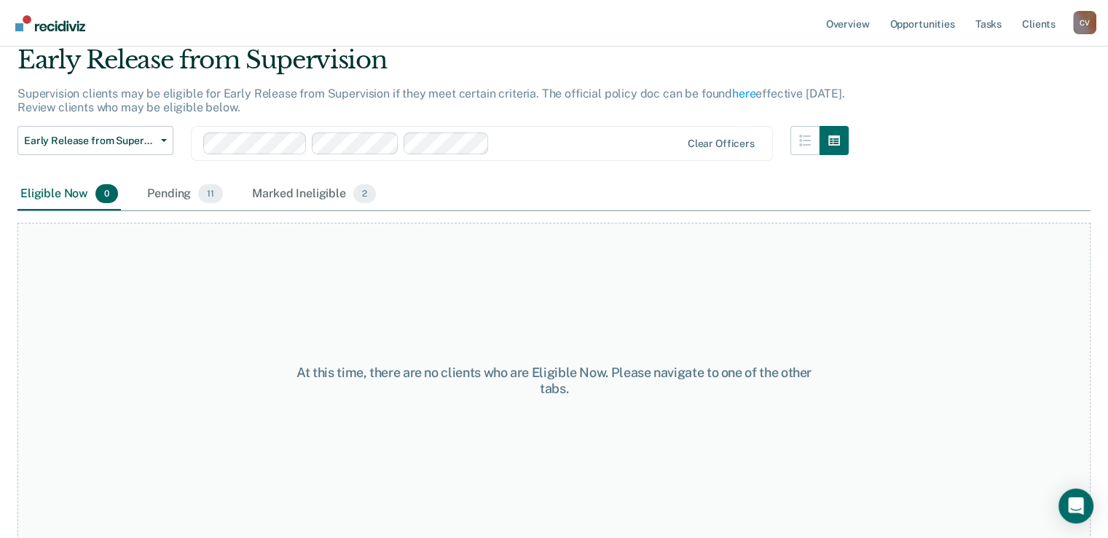
scroll to position [80, 0]
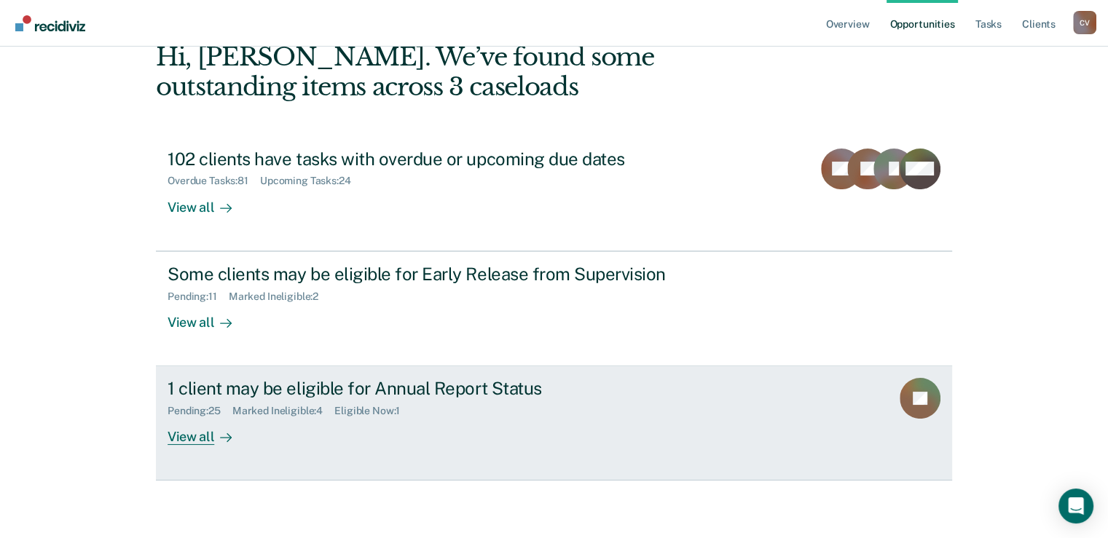
click at [329, 452] on link "1 client may be eligible for Annual Report Status Pending : 25 Marked Ineligibl…" at bounding box center [554, 423] width 796 height 114
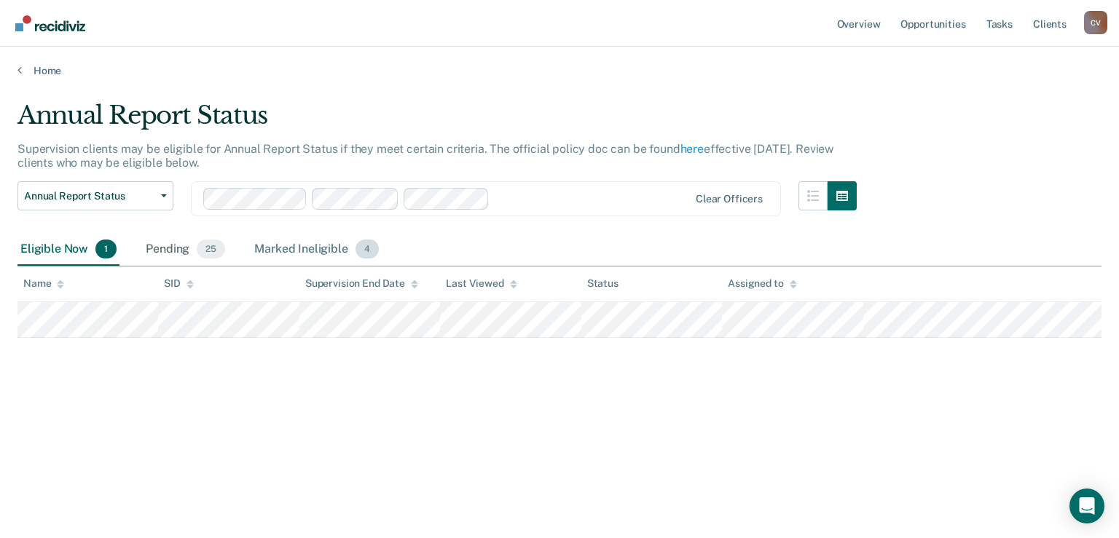
click at [292, 243] on div "Marked Ineligible 4" at bounding box center [316, 250] width 130 height 32
